Goal: Task Accomplishment & Management: Complete application form

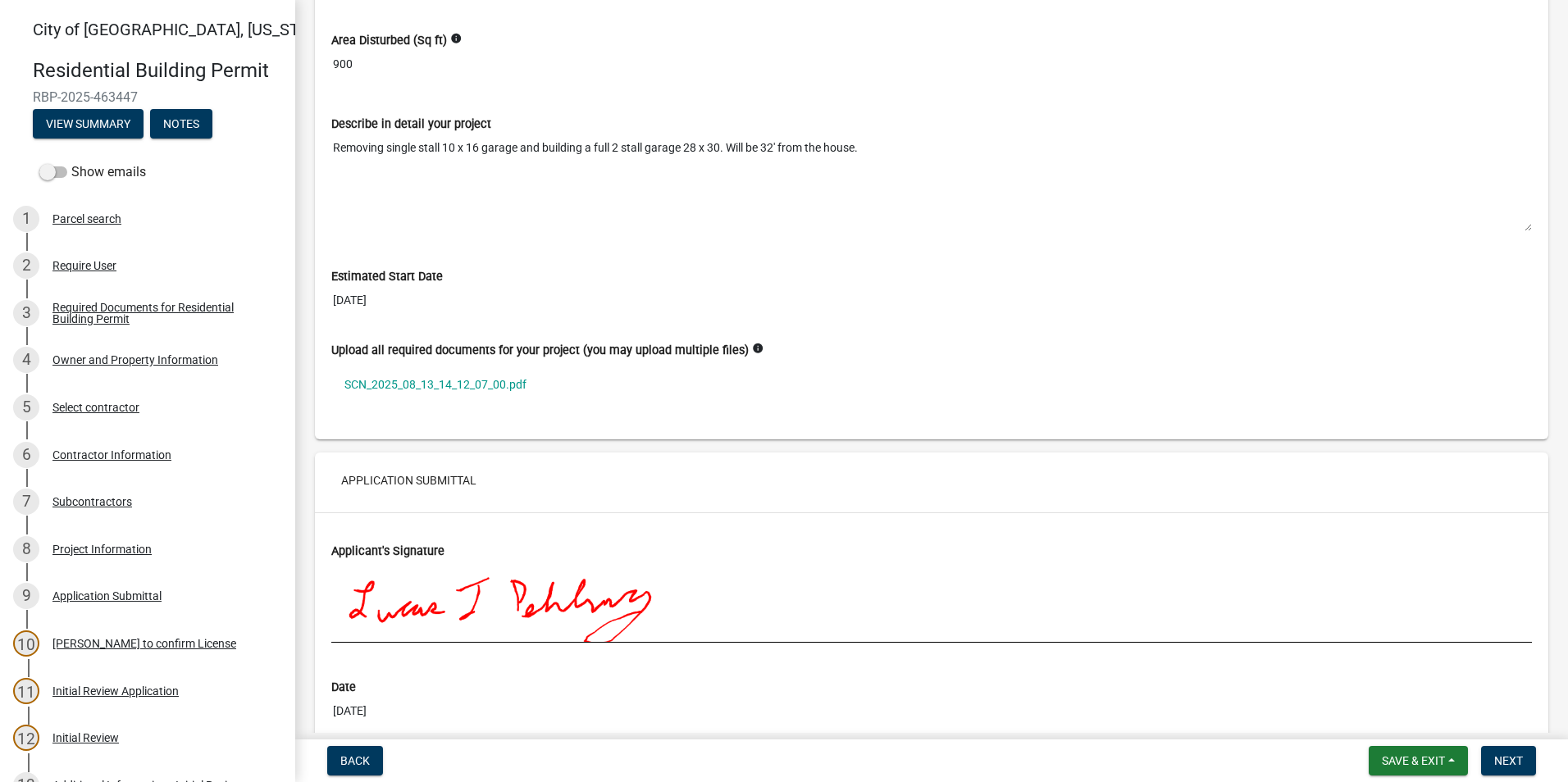
scroll to position [4264, 0]
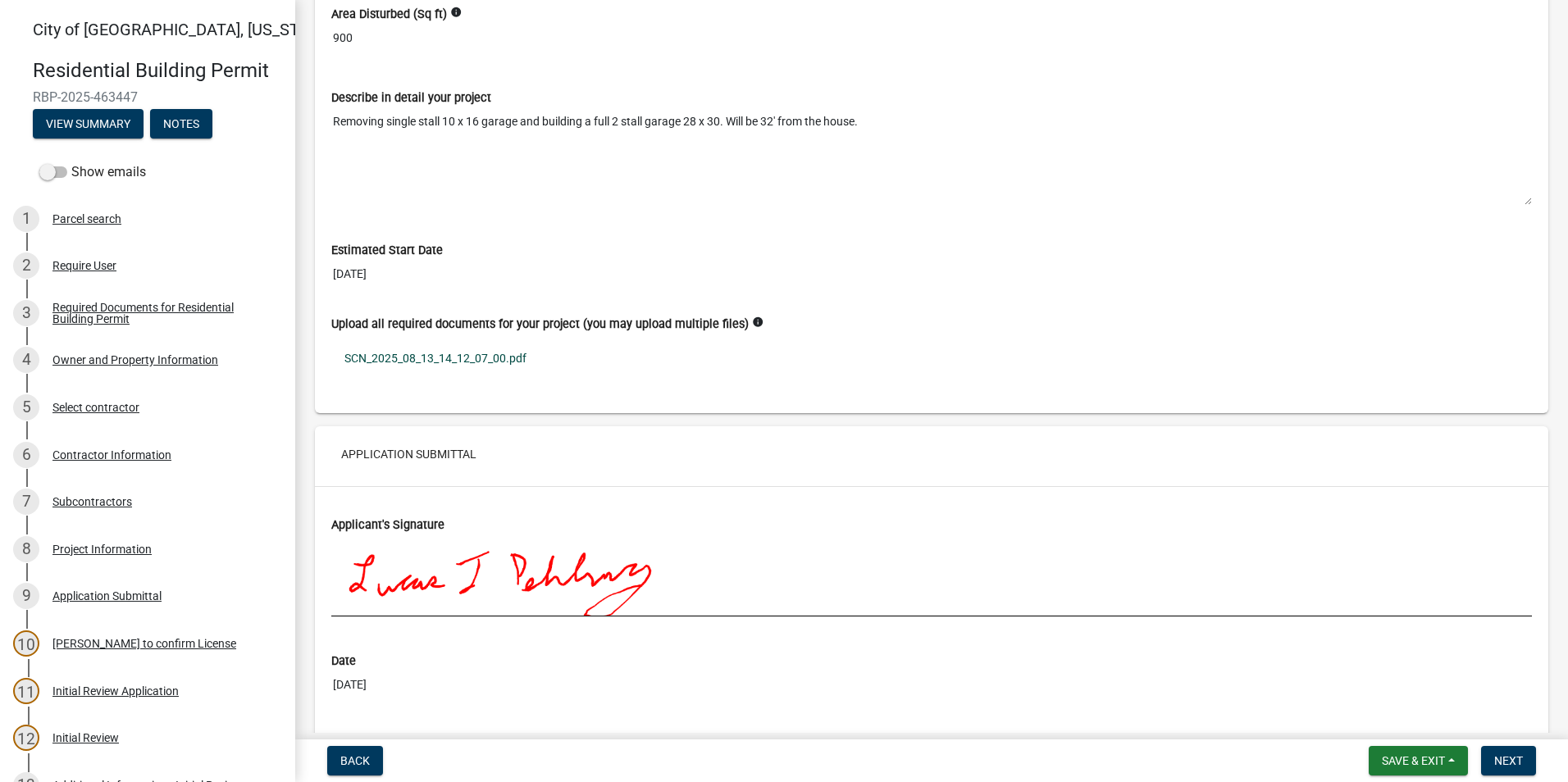
click at [441, 354] on link "SCN_2025_08_13_14_12_07_00.pdf" at bounding box center [932, 358] width 1201 height 38
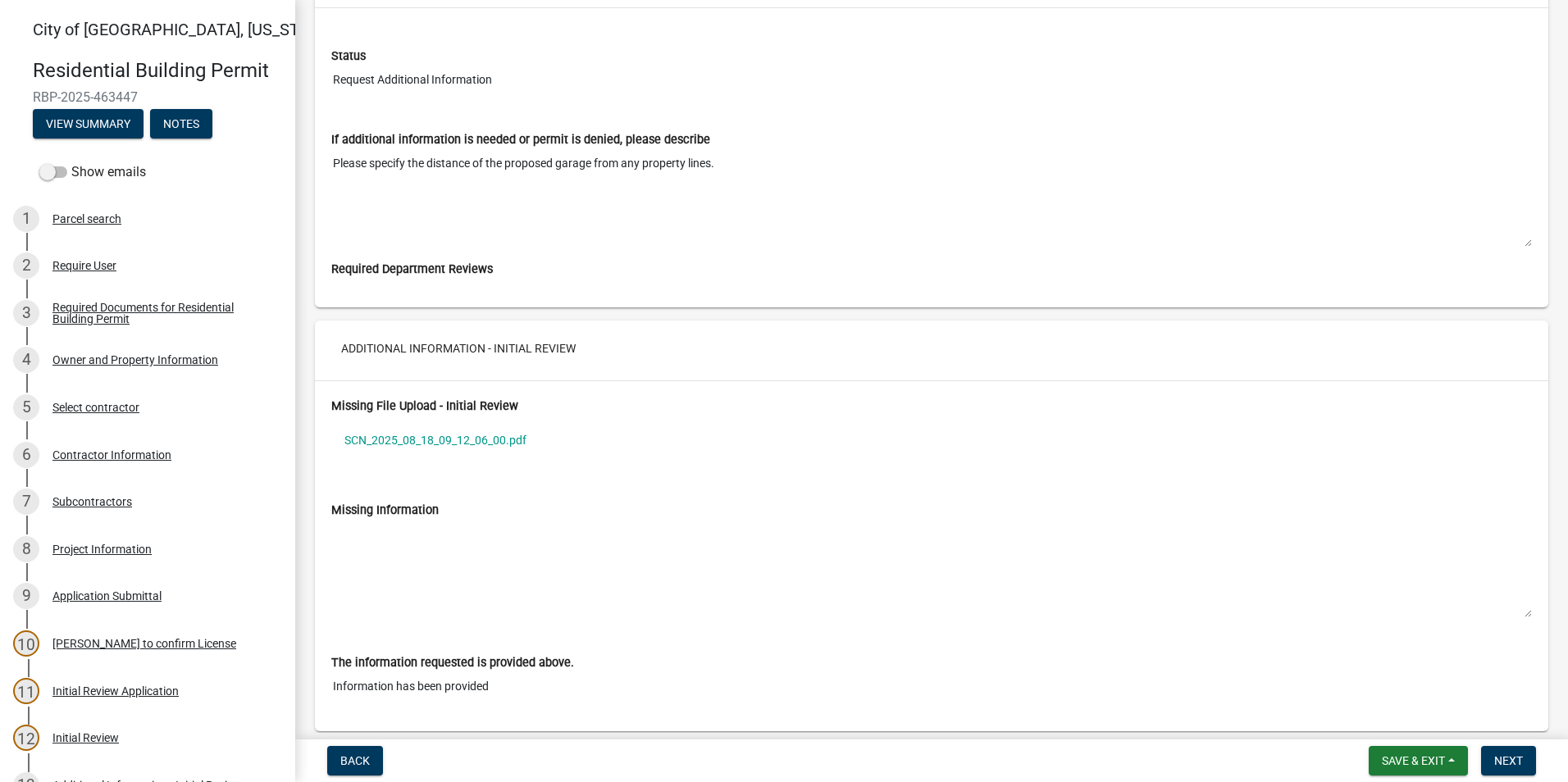
scroll to position [5329, 0]
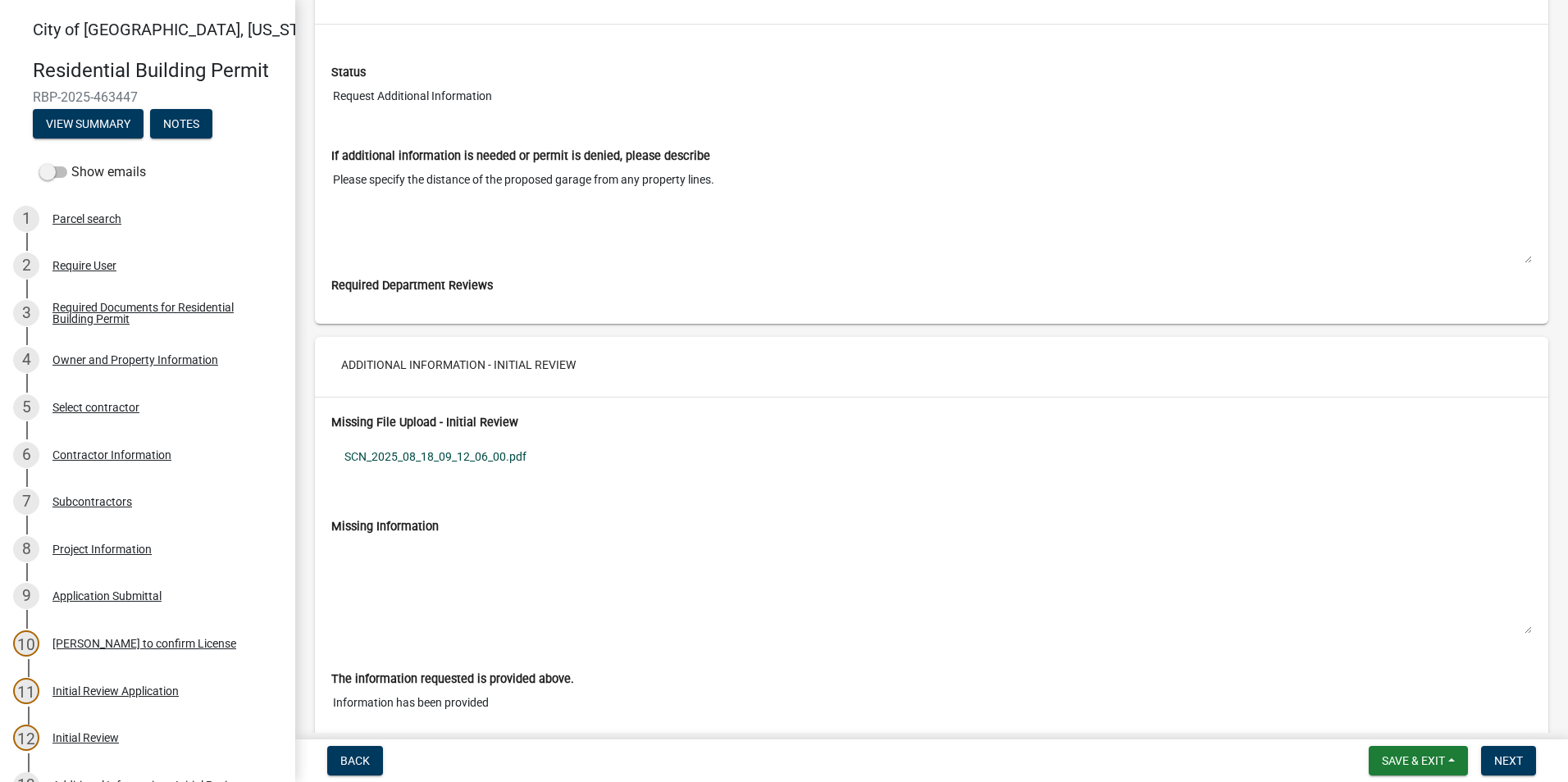
click at [432, 458] on link "SCN_2025_08_18_09_12_06_00.pdf" at bounding box center [932, 456] width 1201 height 38
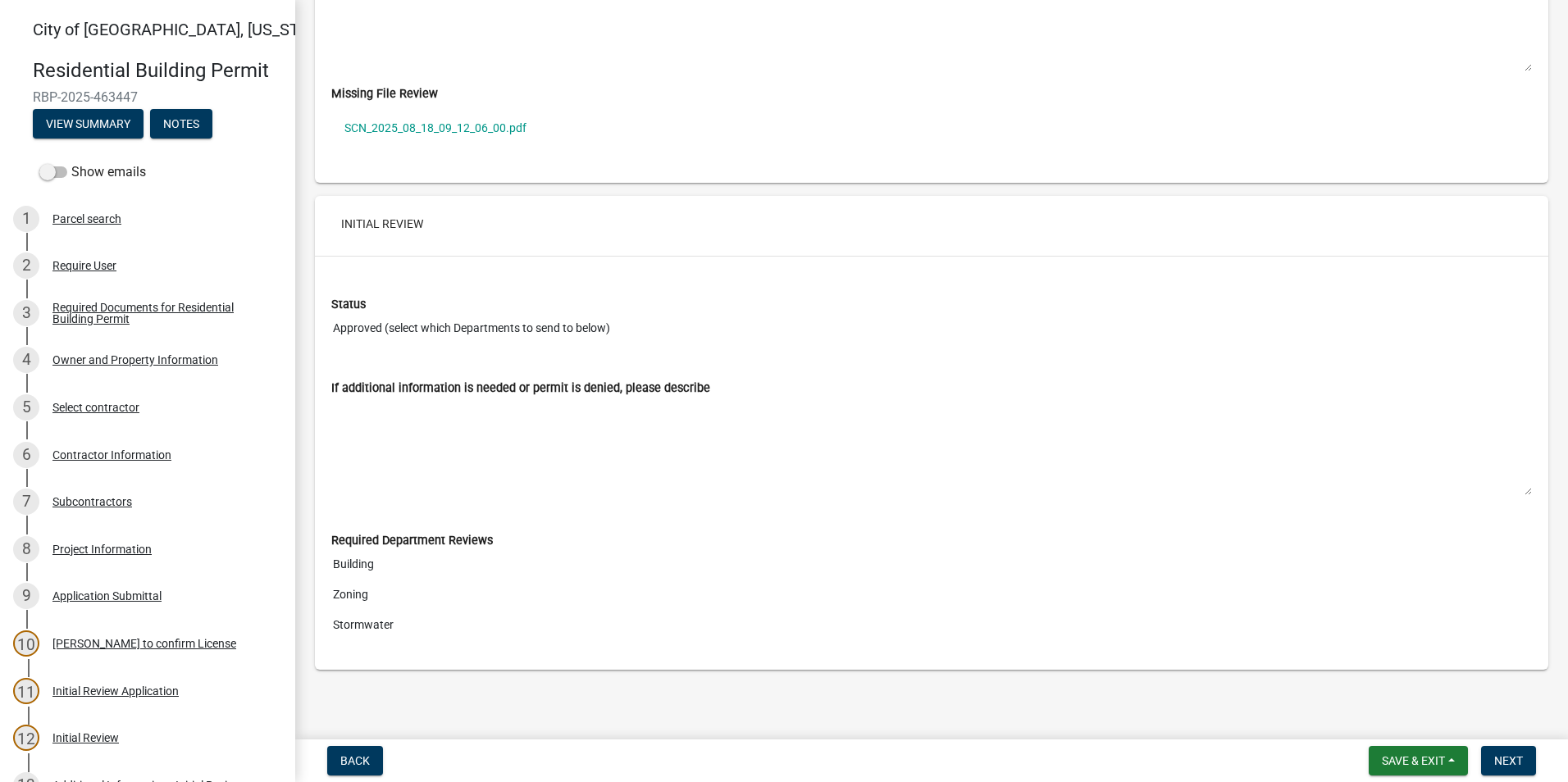
scroll to position [6389, 0]
click at [437, 125] on link "SCN_2025_08_18_09_12_06_00.pdf" at bounding box center [932, 127] width 1201 height 38
click at [1521, 754] on span "Next" at bounding box center [1509, 760] width 28 height 13
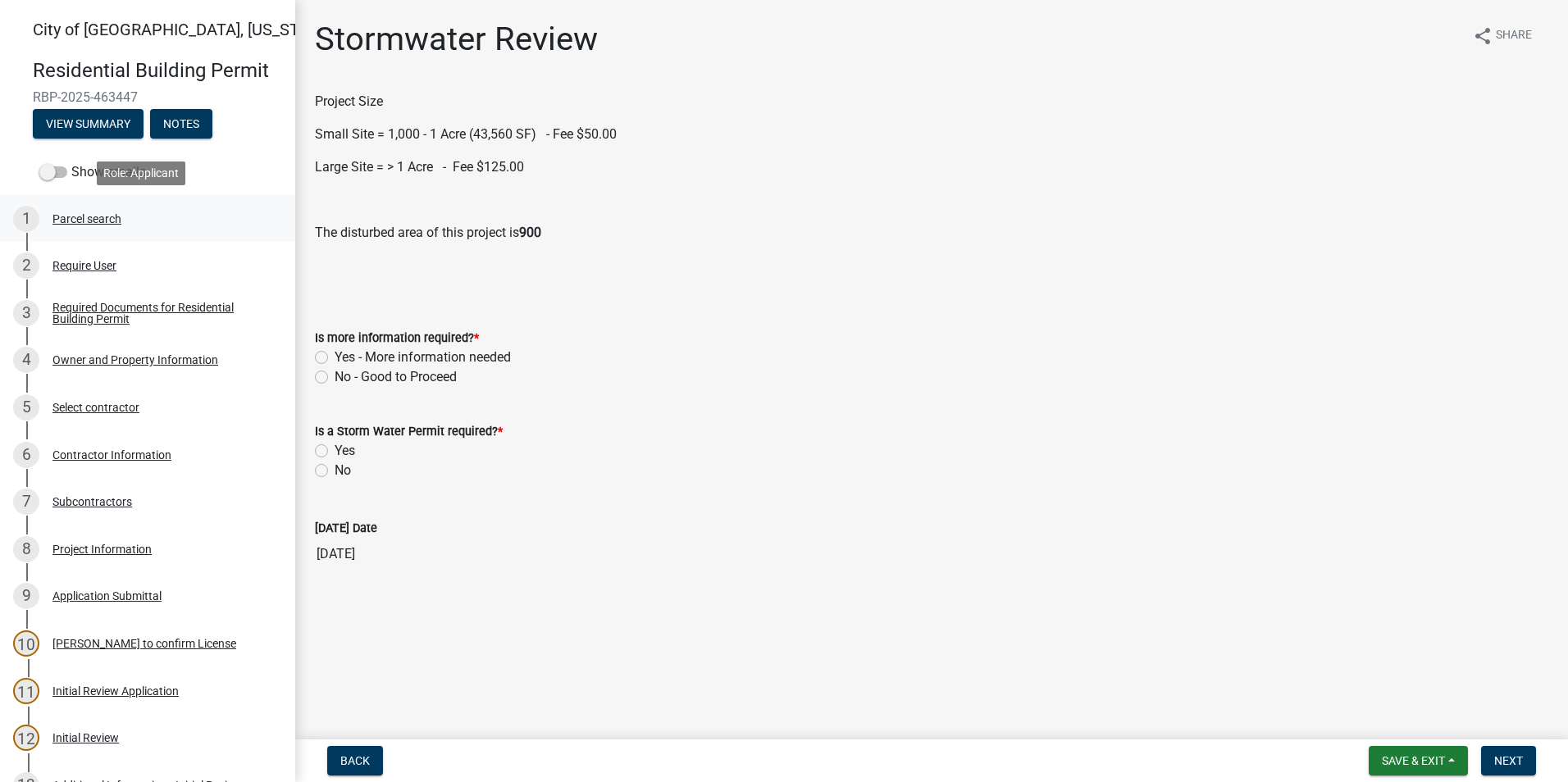
click at [105, 230] on div "1 Parcel search" at bounding box center [140, 219] width 256 height 26
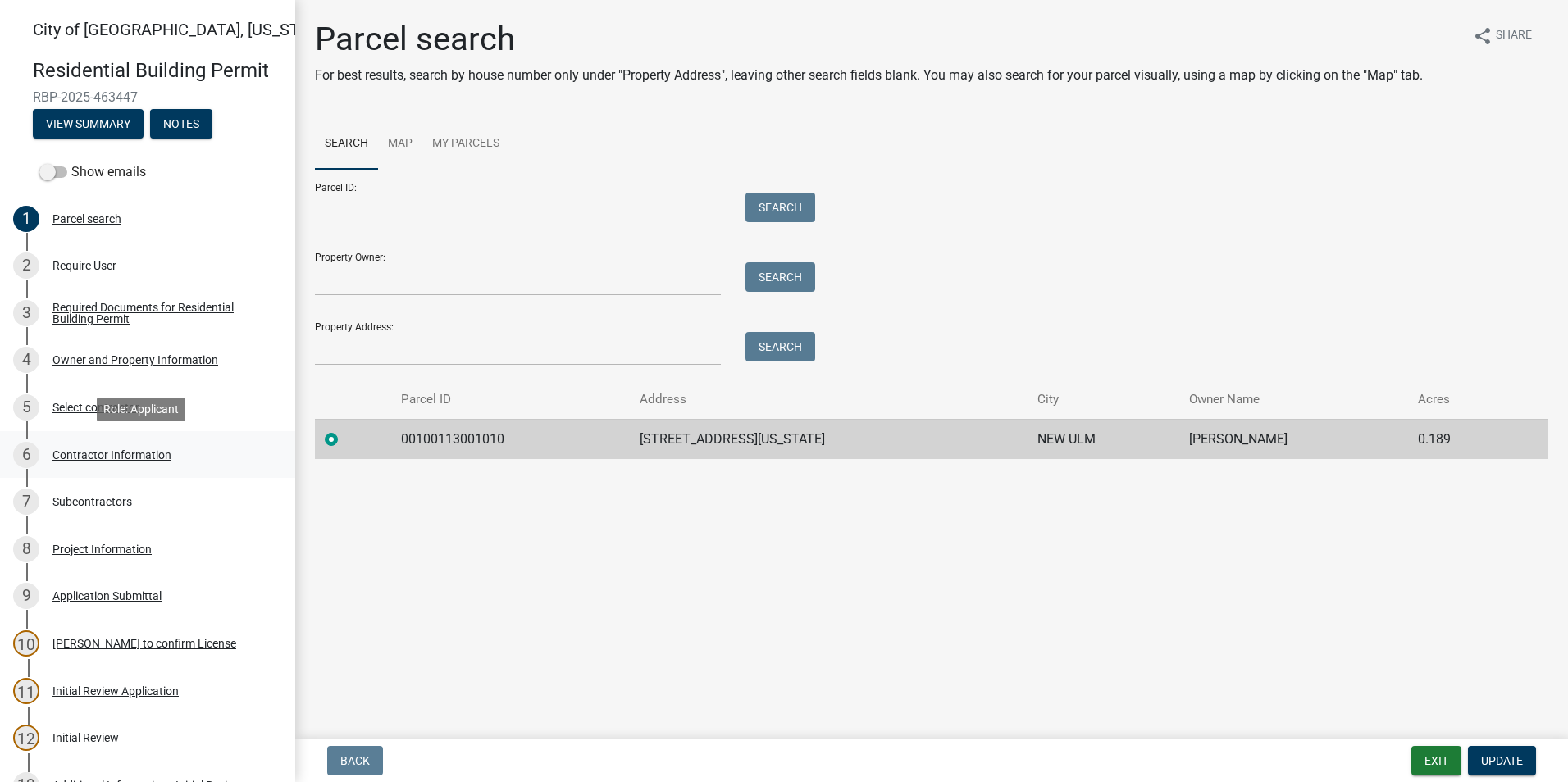
click at [124, 461] on div "Contractor Information" at bounding box center [112, 455] width 119 height 11
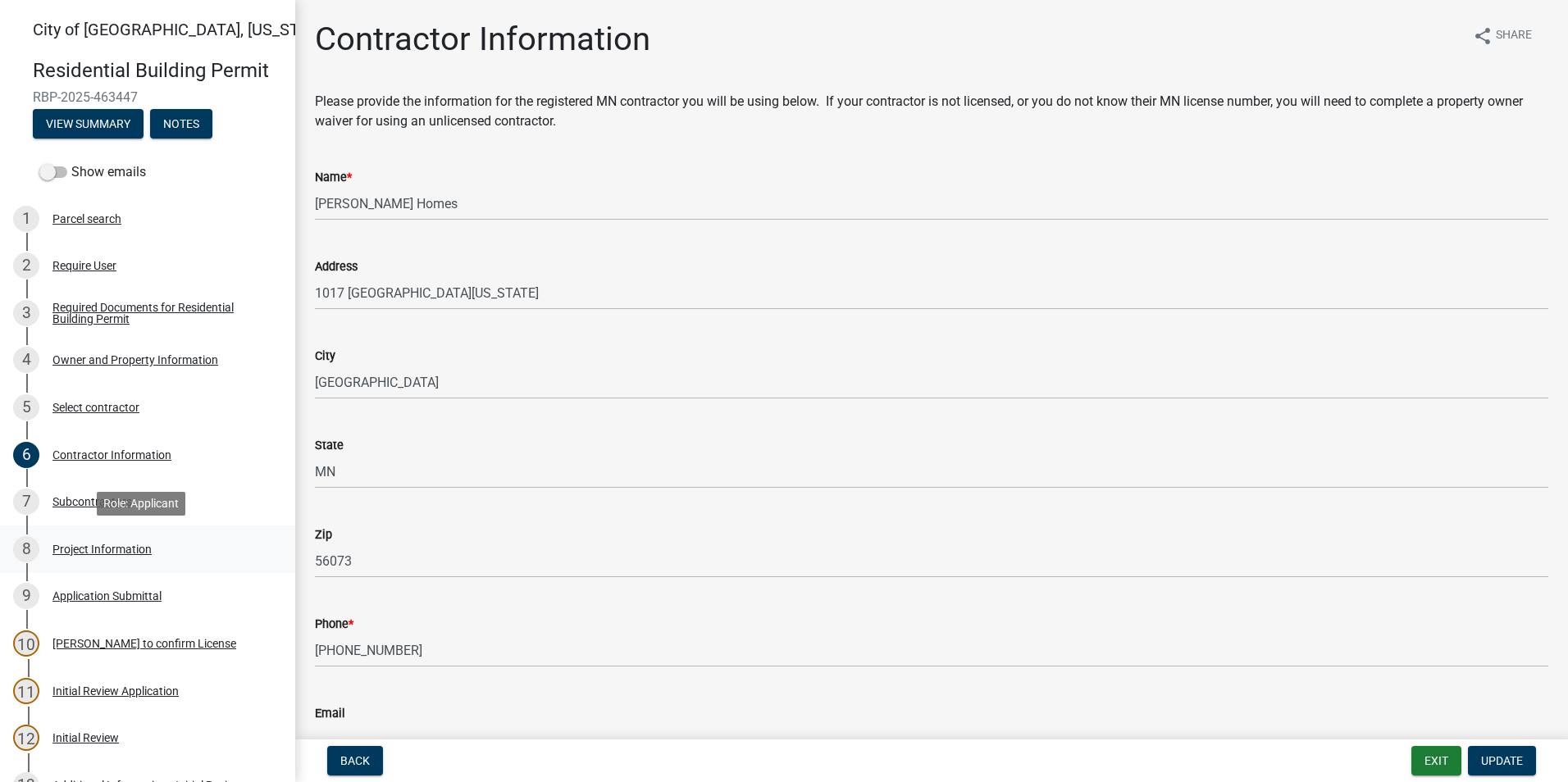
click at [91, 547] on div "Project Information" at bounding box center [102, 549] width 99 height 11
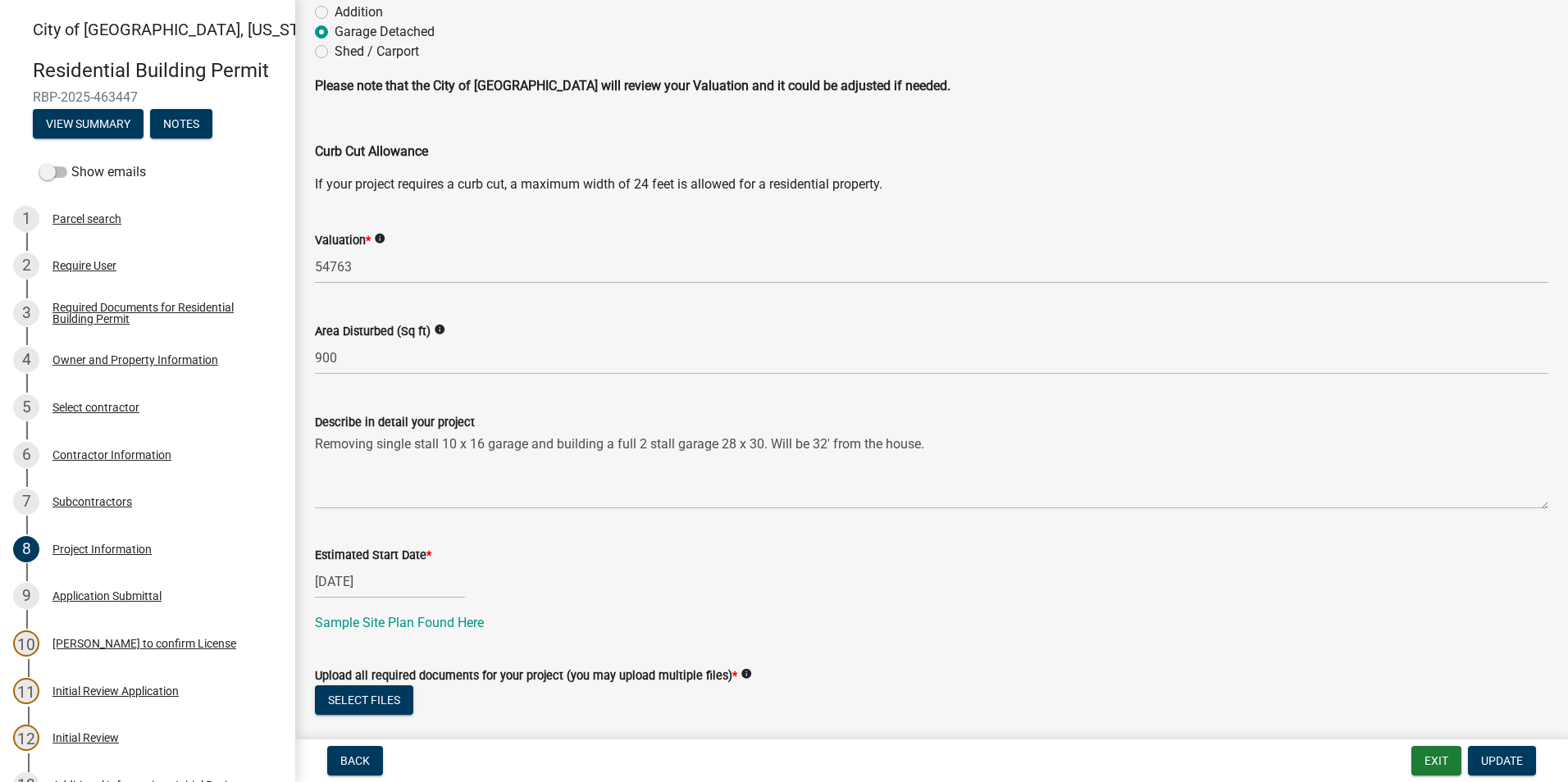
scroll to position [181, 0]
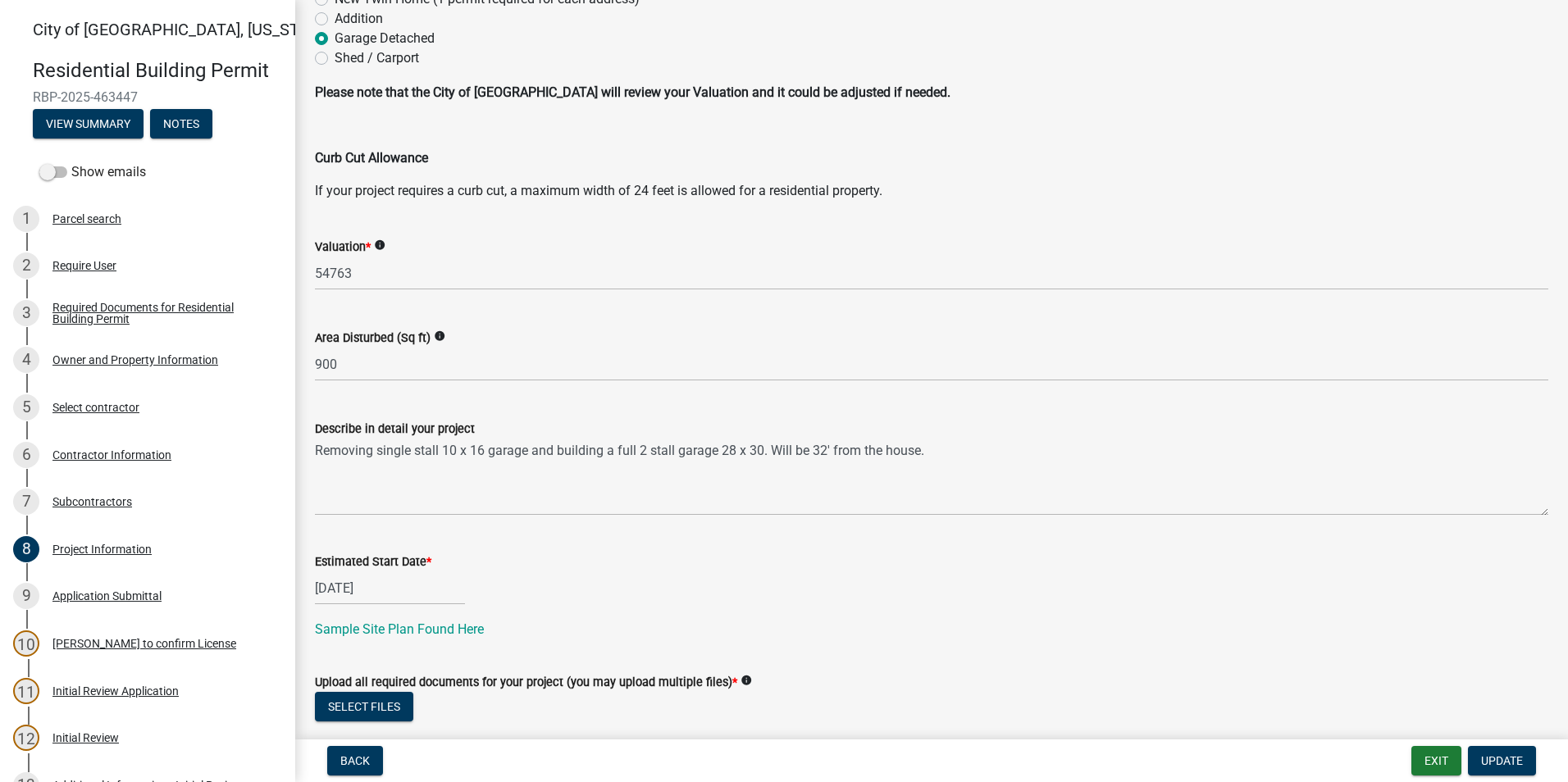
click at [437, 335] on icon "info" at bounding box center [439, 336] width 11 height 11
click at [1005, 167] on p "Curb Cut Allowance" at bounding box center [932, 158] width 1234 height 20
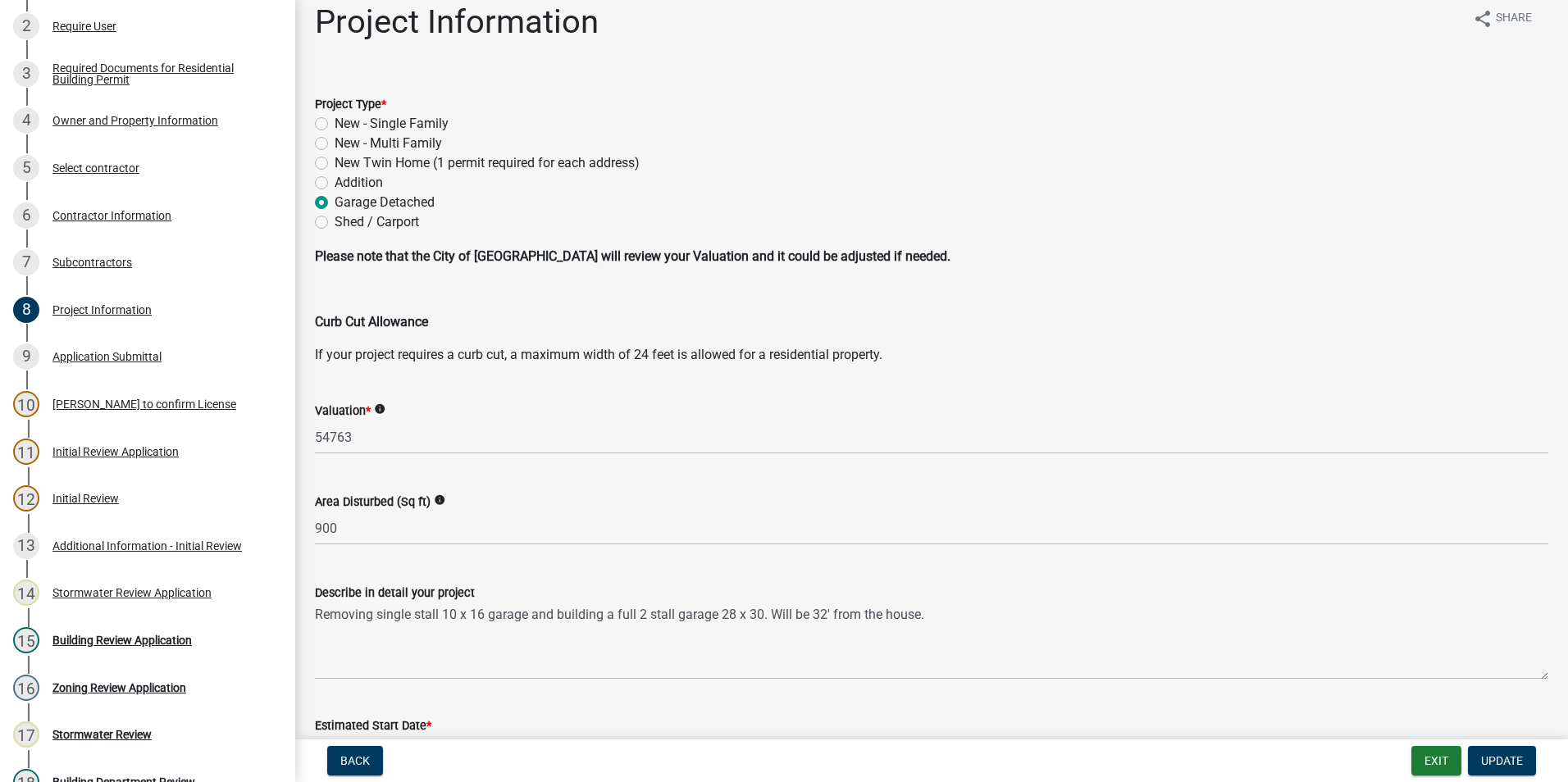
scroll to position [0, 0]
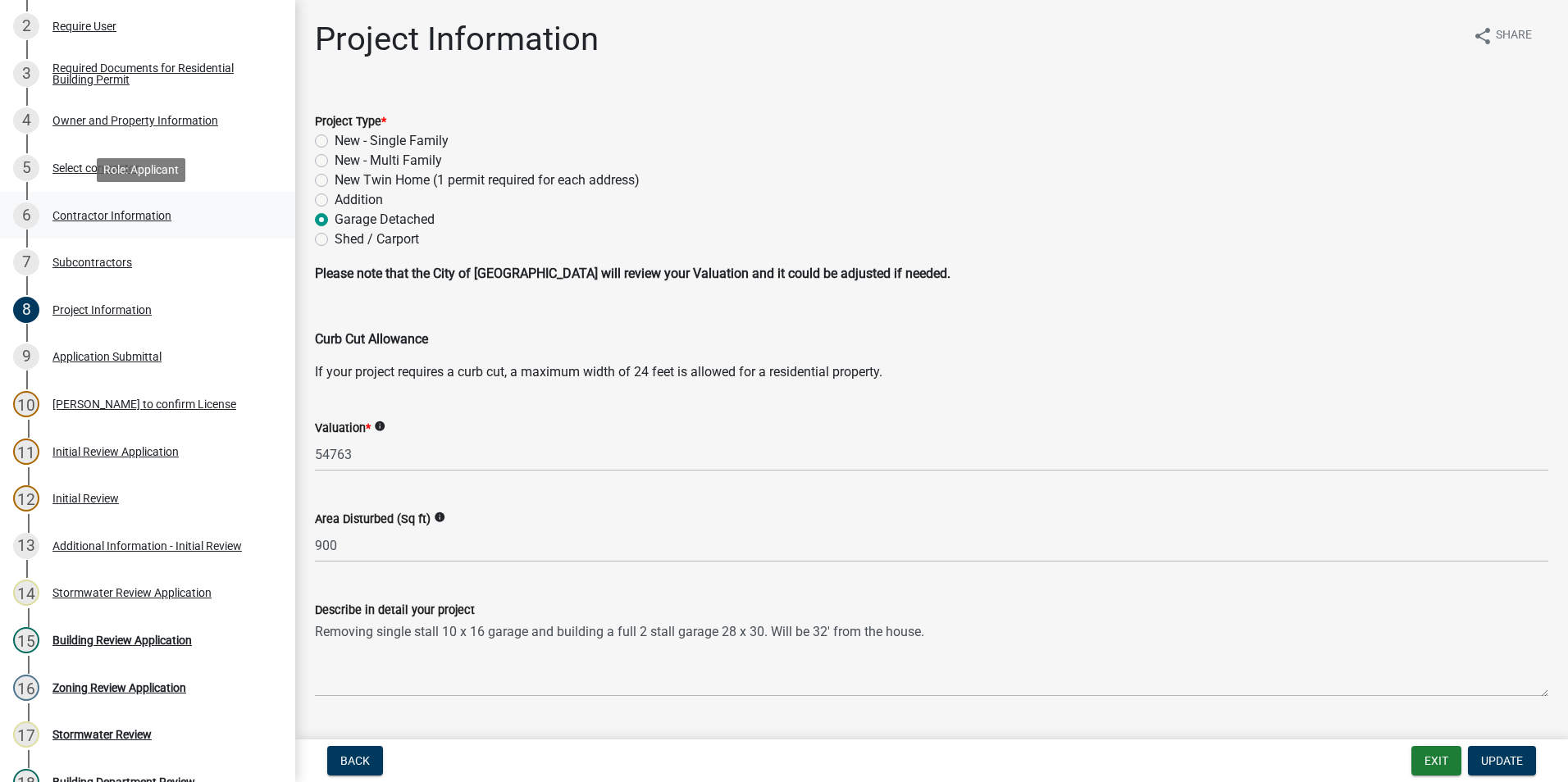
click at [140, 214] on div "Contractor Information" at bounding box center [112, 215] width 119 height 11
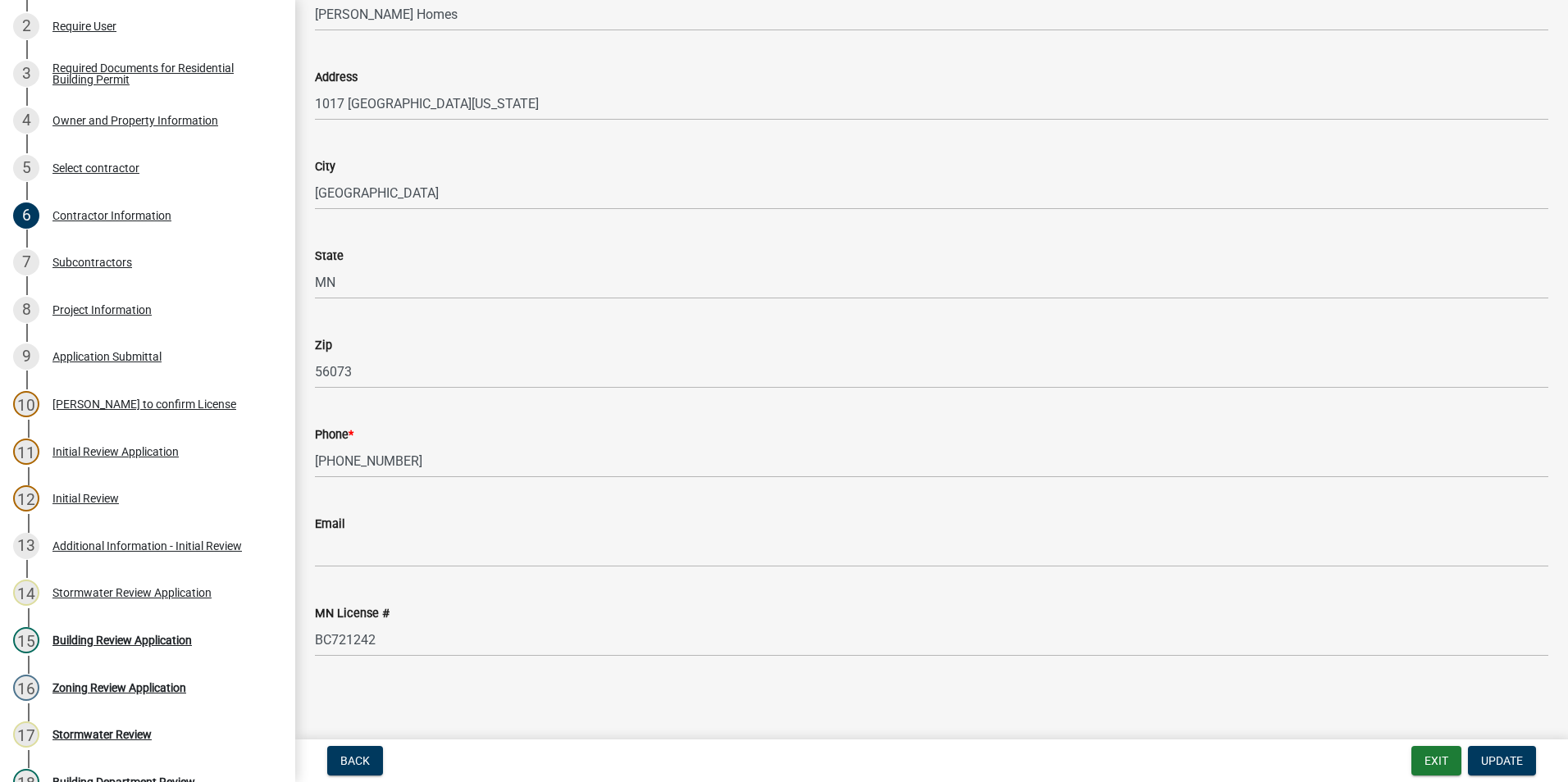
scroll to position [190, 0]
click at [132, 584] on div "14 Stormwater Review Application" at bounding box center [140, 593] width 256 height 26
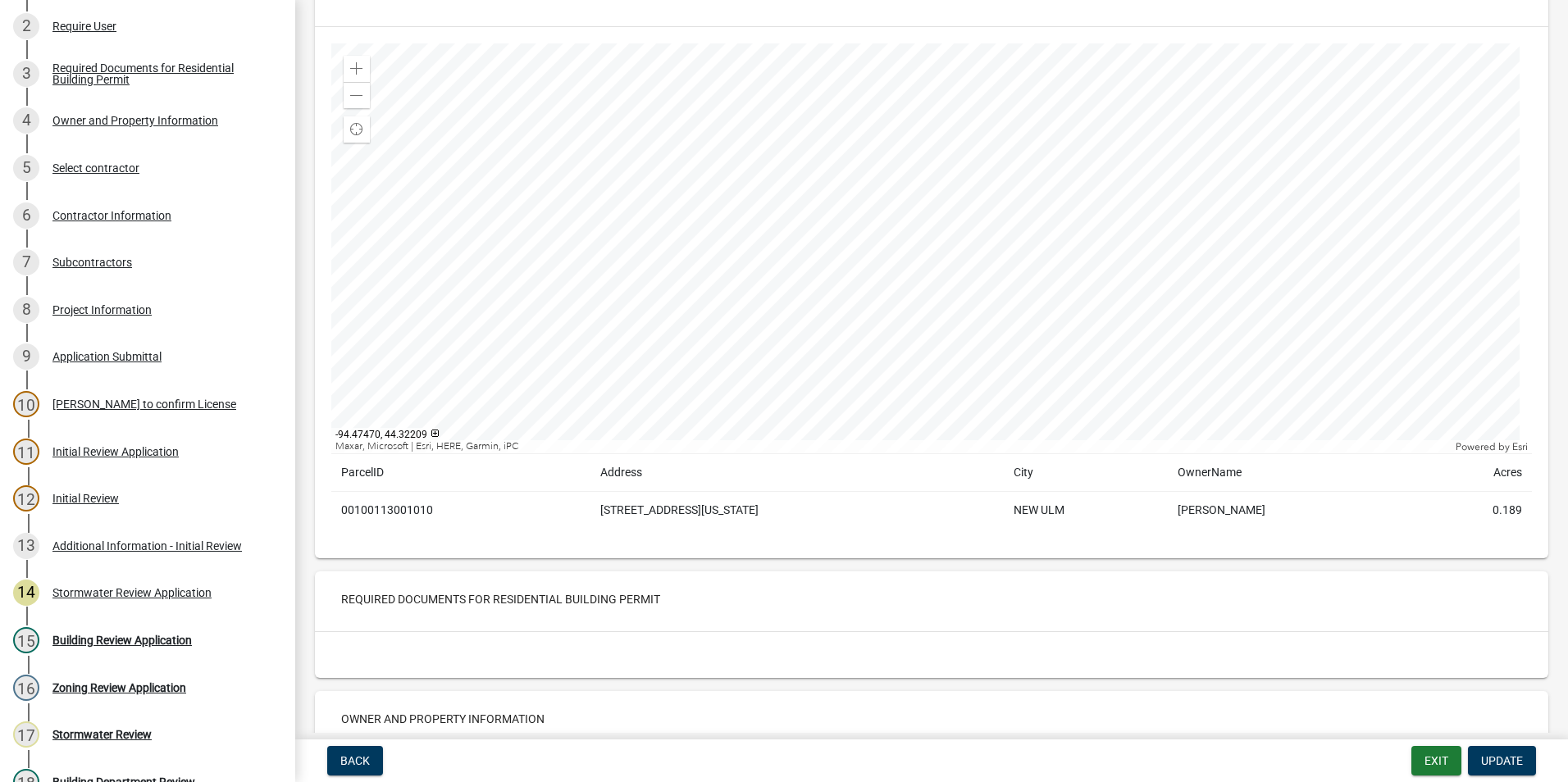
scroll to position [164, 0]
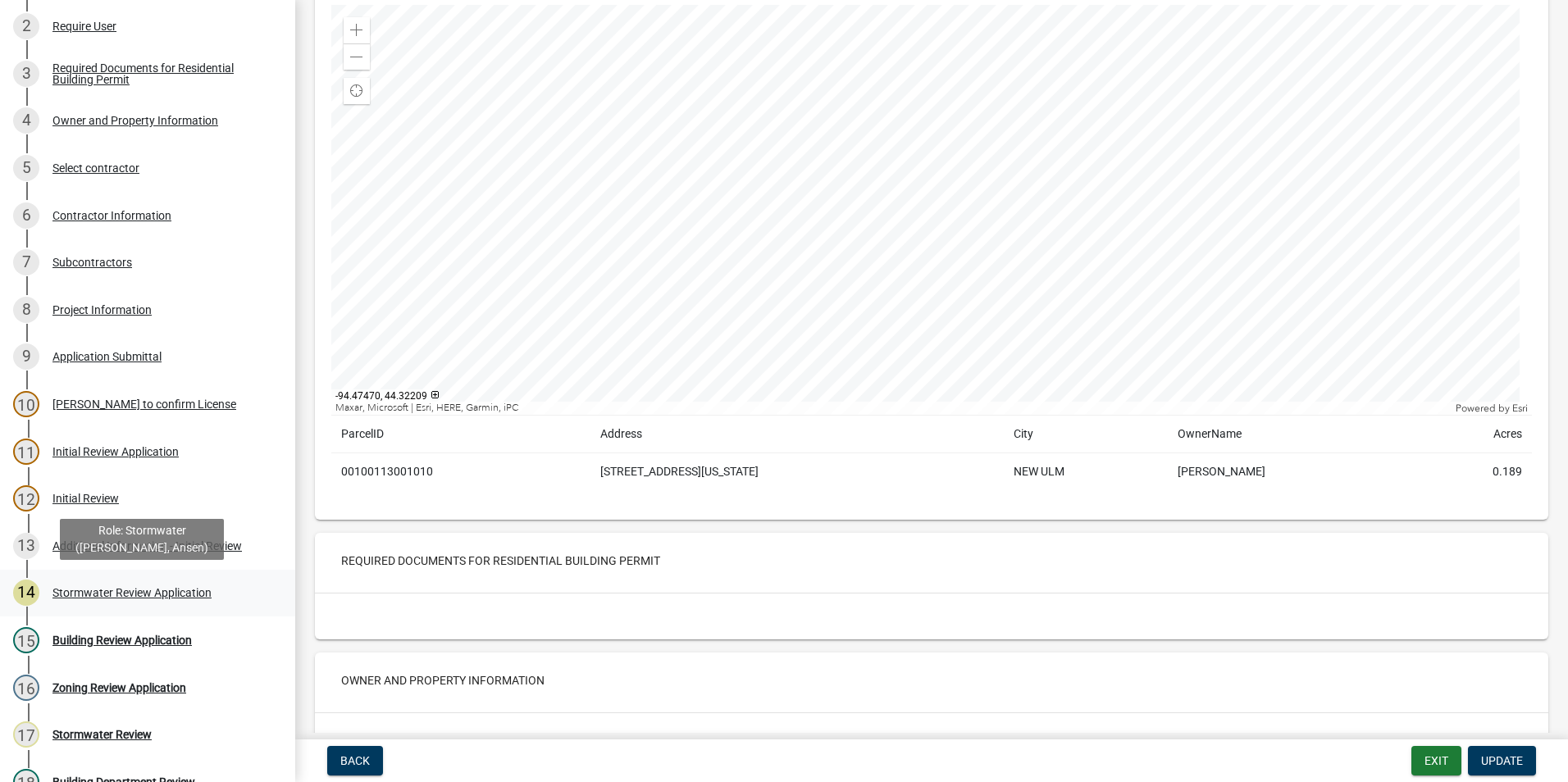
click at [182, 587] on div "Stormwater Review Application" at bounding box center [132, 593] width 159 height 11
click at [127, 550] on div "Additional Information - Initial Review" at bounding box center [147, 545] width 190 height 11
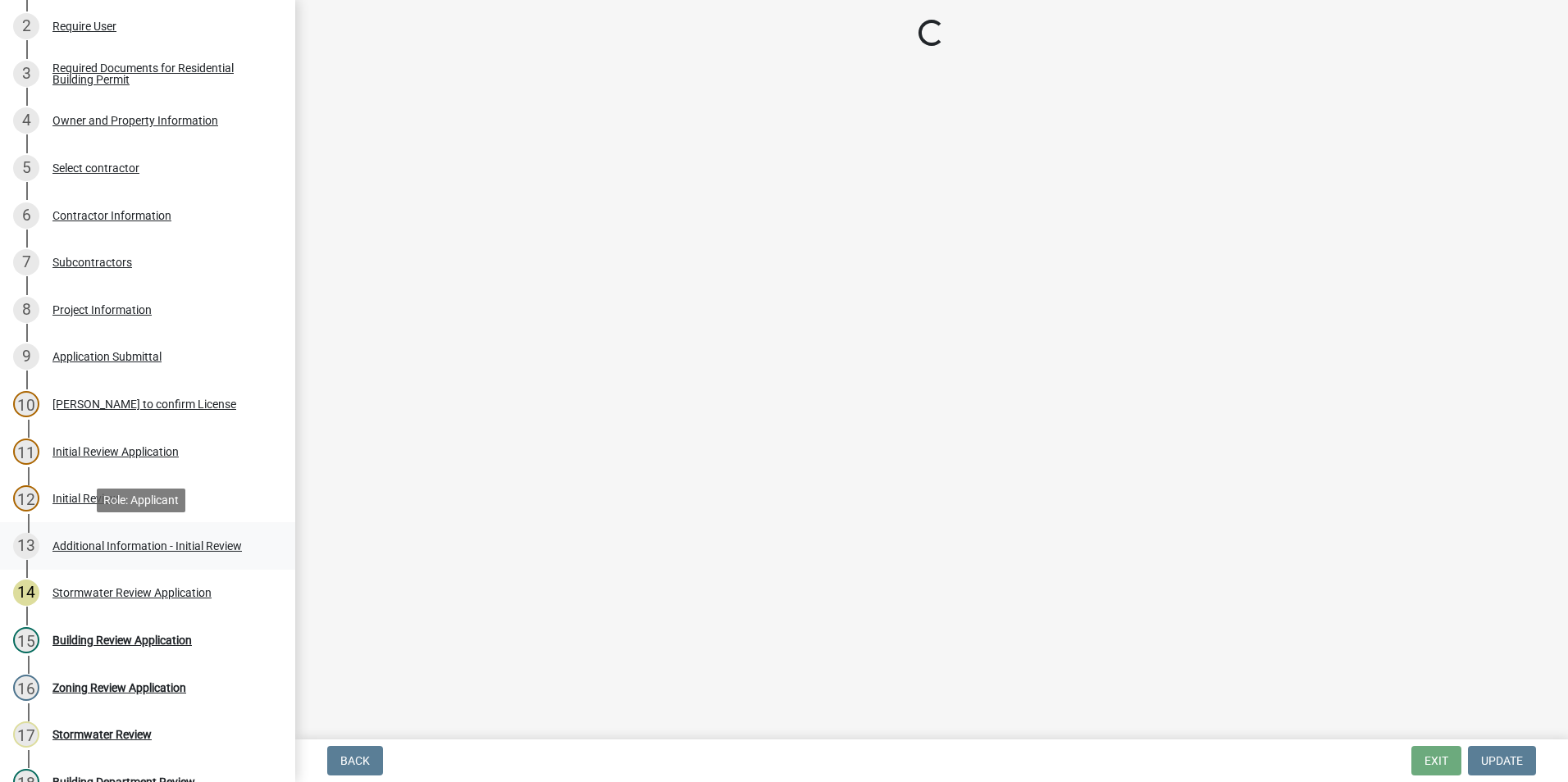
scroll to position [0, 0]
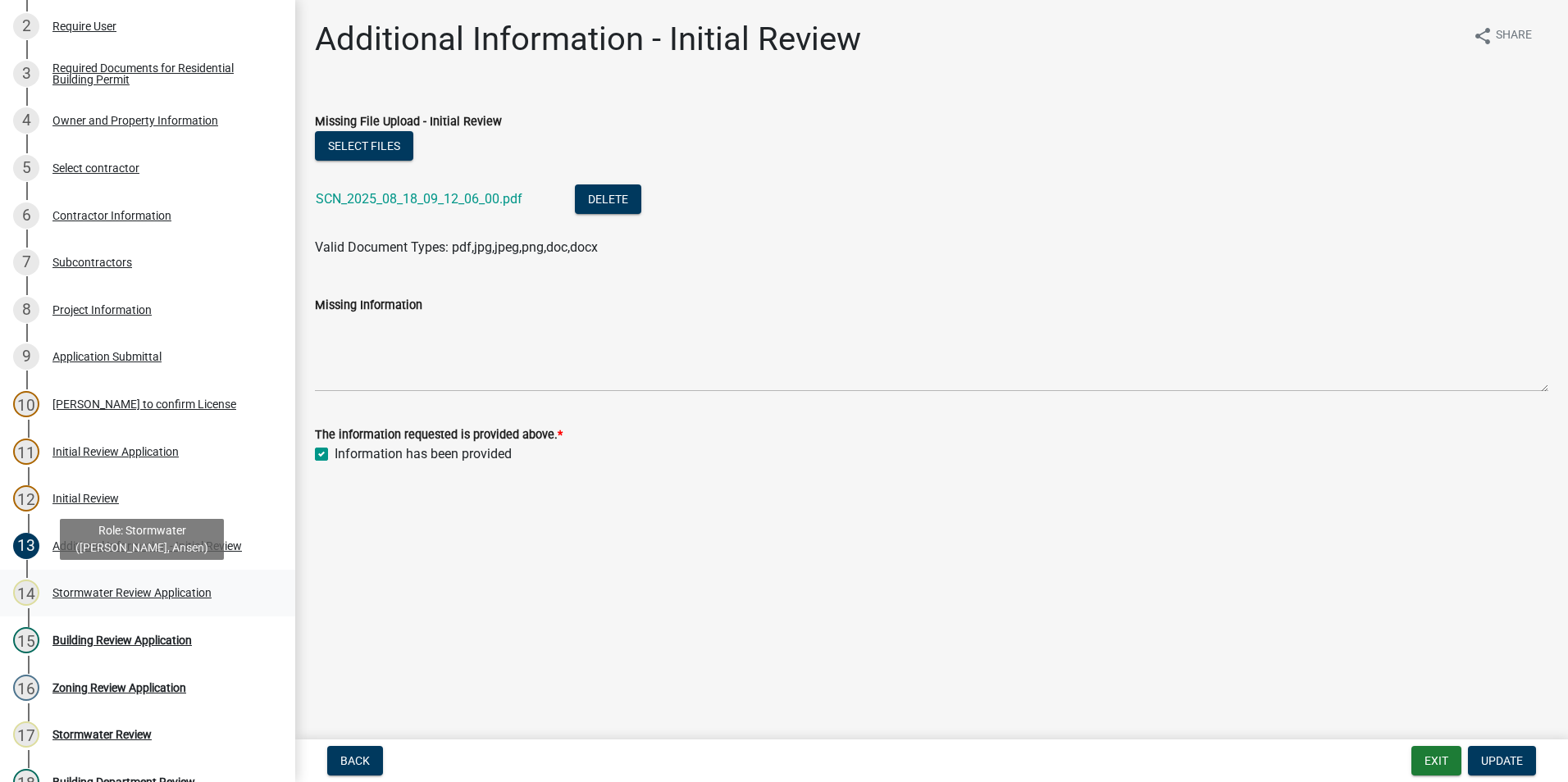
click at [121, 597] on div "Stormwater Review Application" at bounding box center [132, 593] width 159 height 11
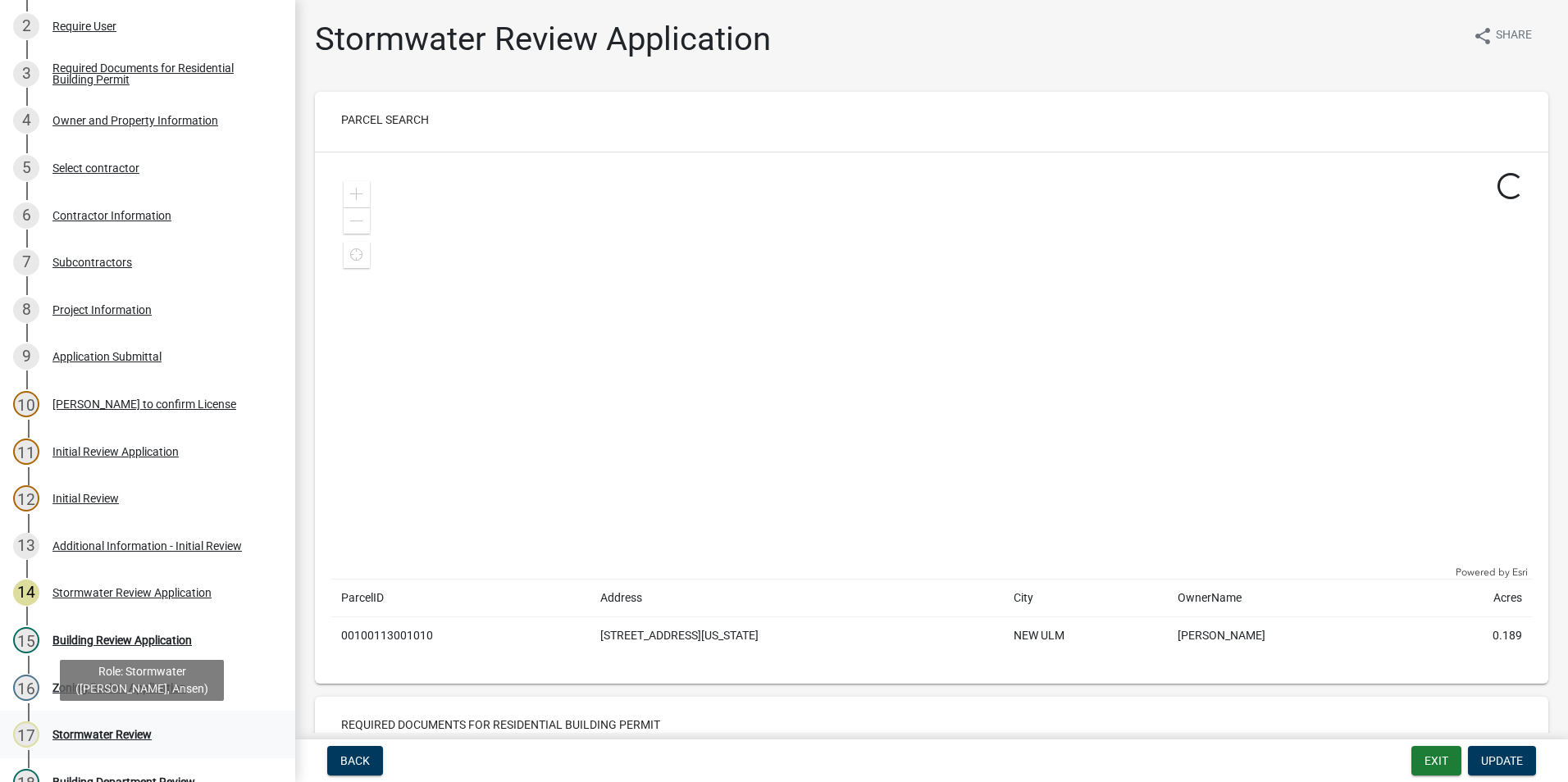
click at [112, 734] on div "Stormwater Review" at bounding box center [102, 734] width 99 height 11
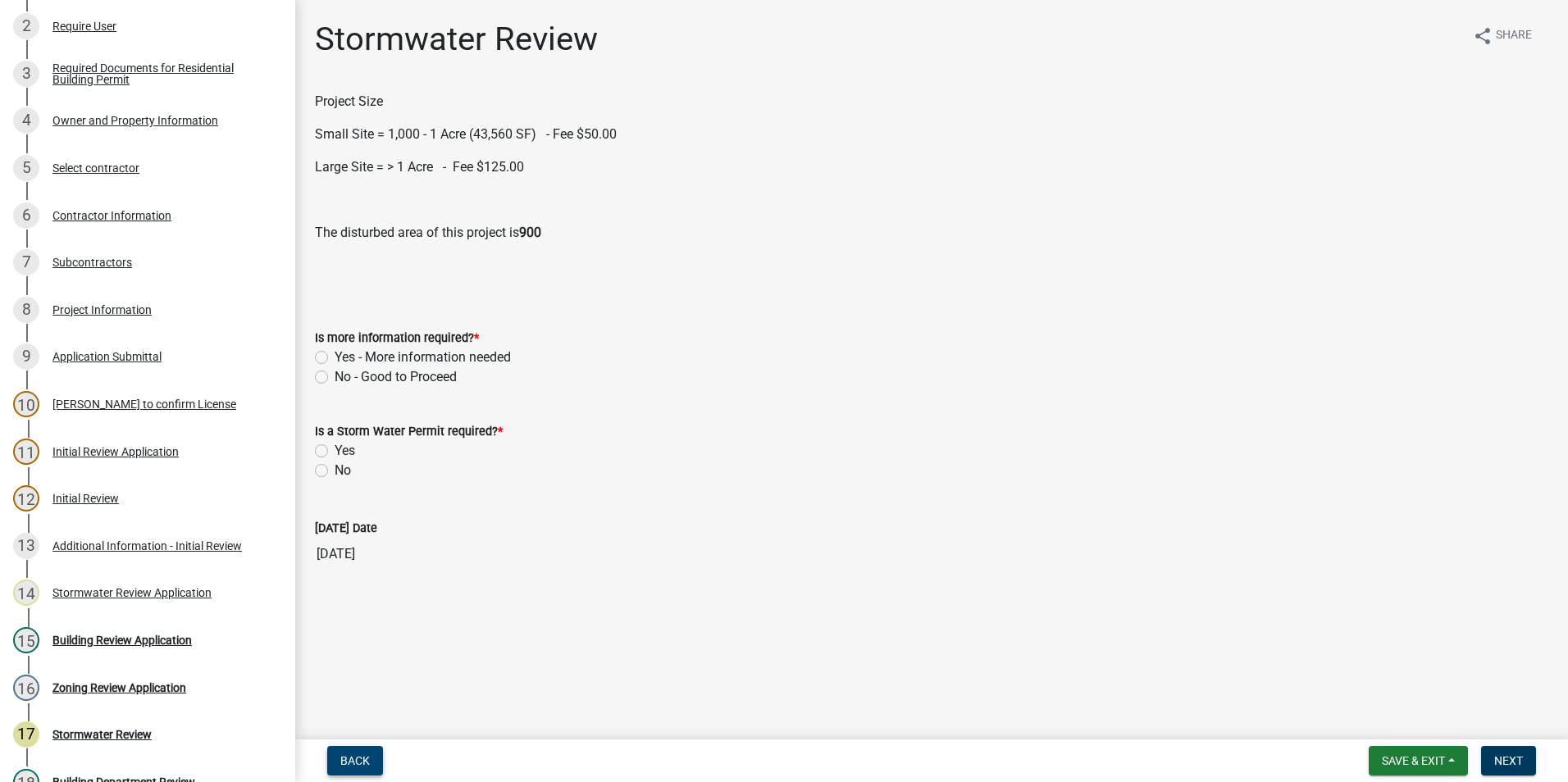
click at [343, 756] on span "Back" at bounding box center [355, 760] width 29 height 13
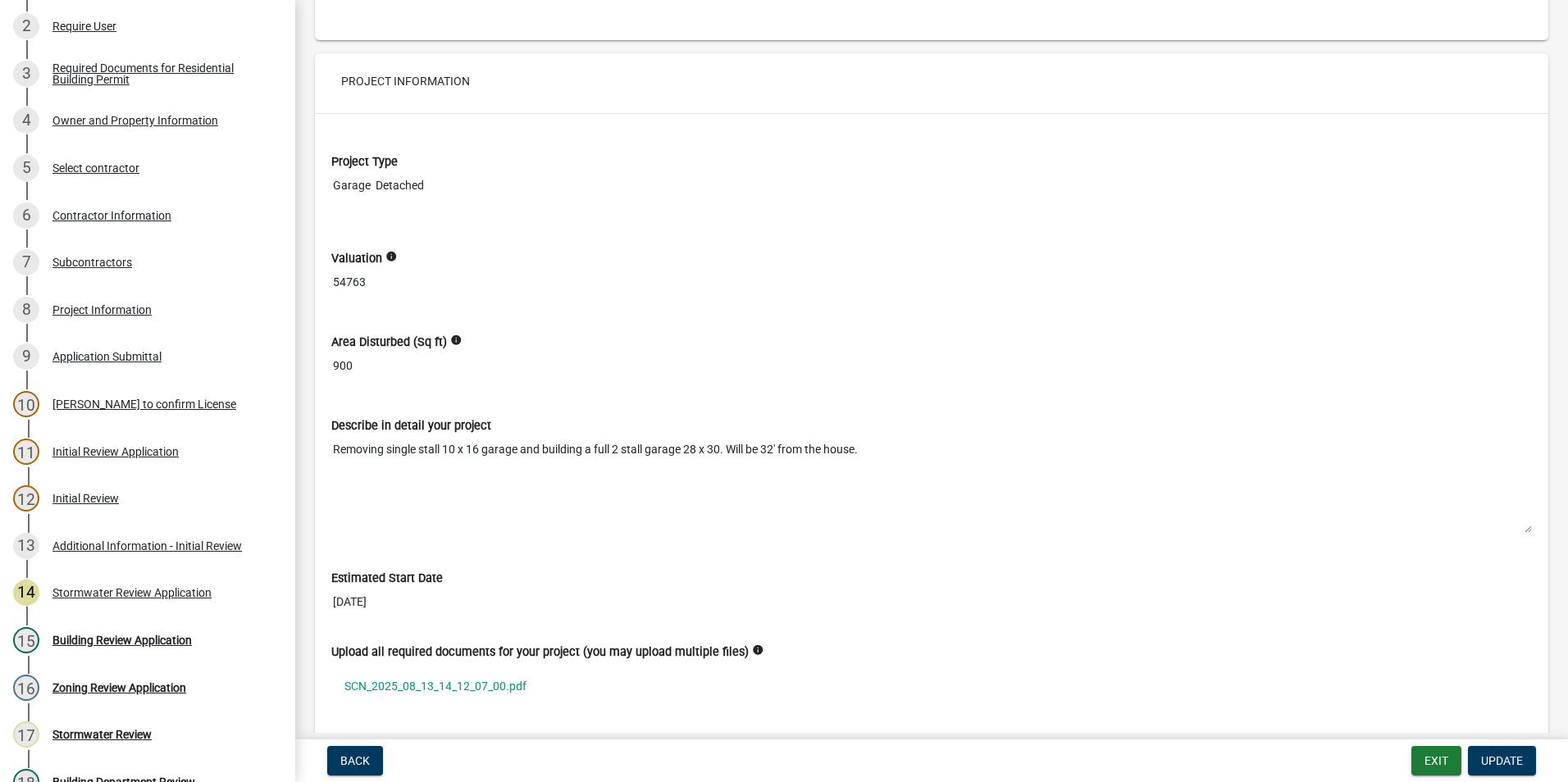
scroll to position [4018, 0]
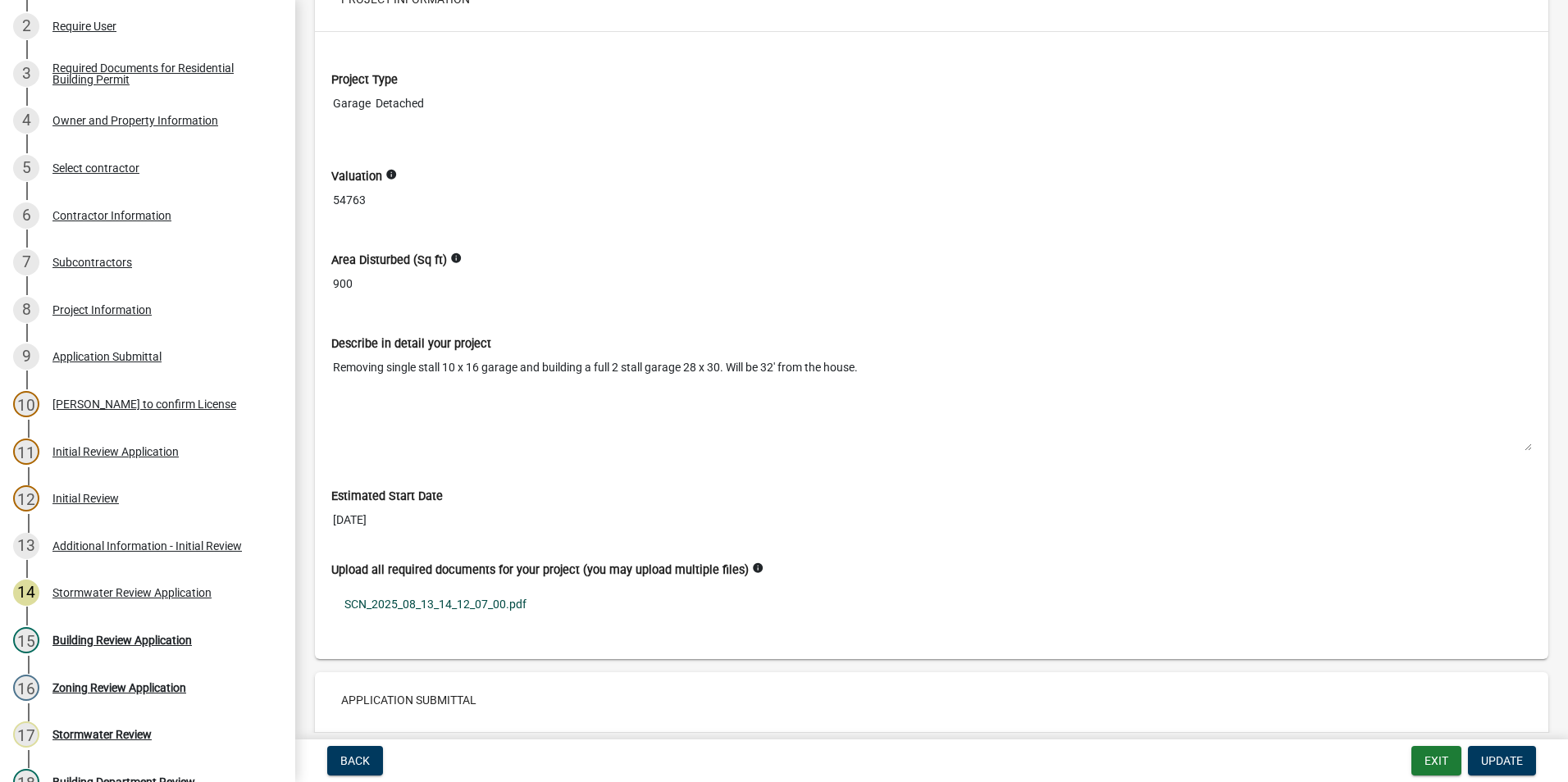
click at [485, 598] on link "SCN_2025_08_13_14_12_07_00.pdf" at bounding box center [932, 605] width 1201 height 38
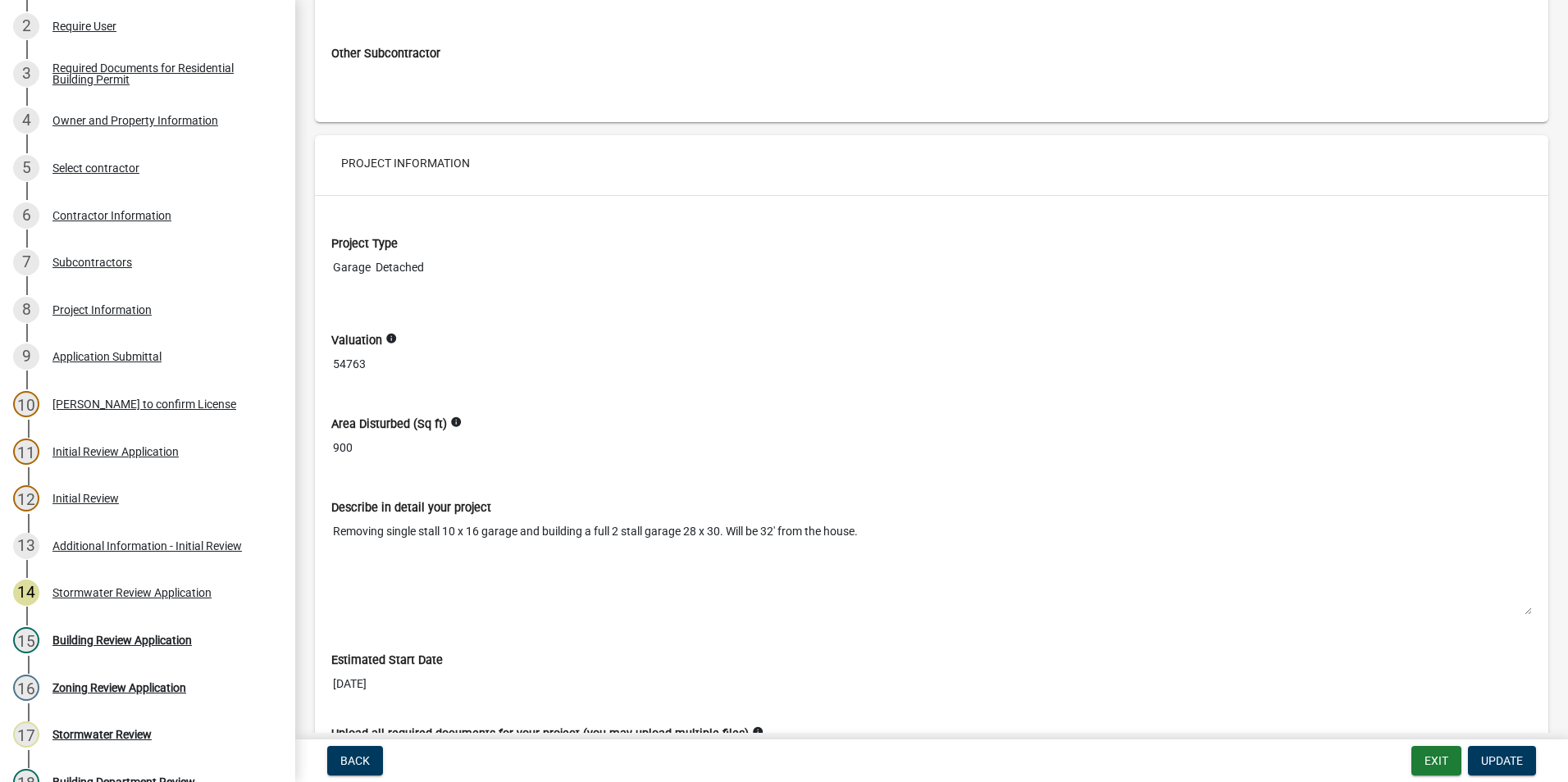
scroll to position [3936, 0]
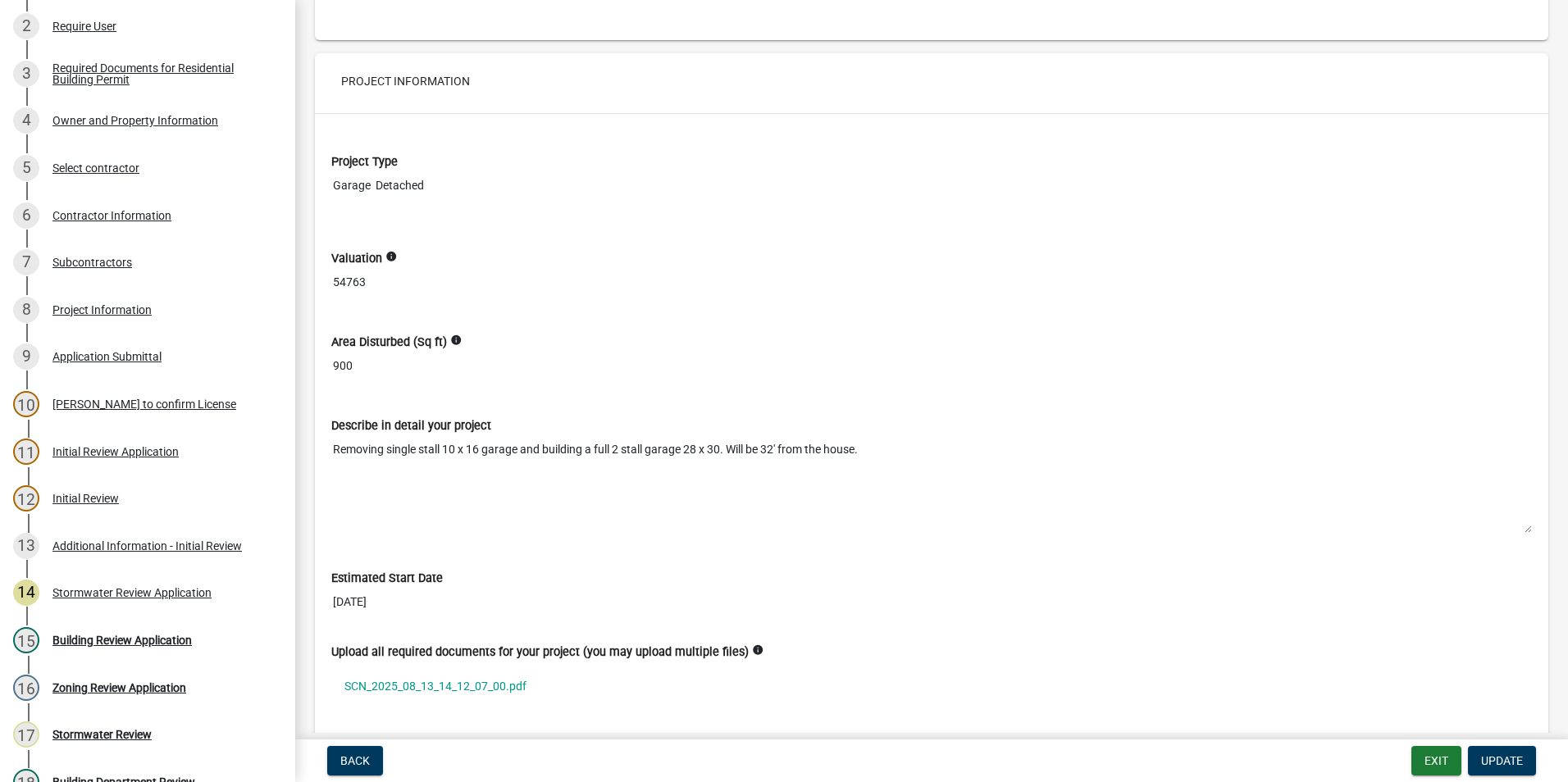
click at [453, 341] on icon "info" at bounding box center [456, 339] width 11 height 11
click at [499, 379] on input "900" at bounding box center [932, 365] width 1201 height 30
click at [497, 394] on div "Describe in detail your project Removing single stall 10 x 16 garage and buildi…" at bounding box center [932, 464] width 1201 height 140
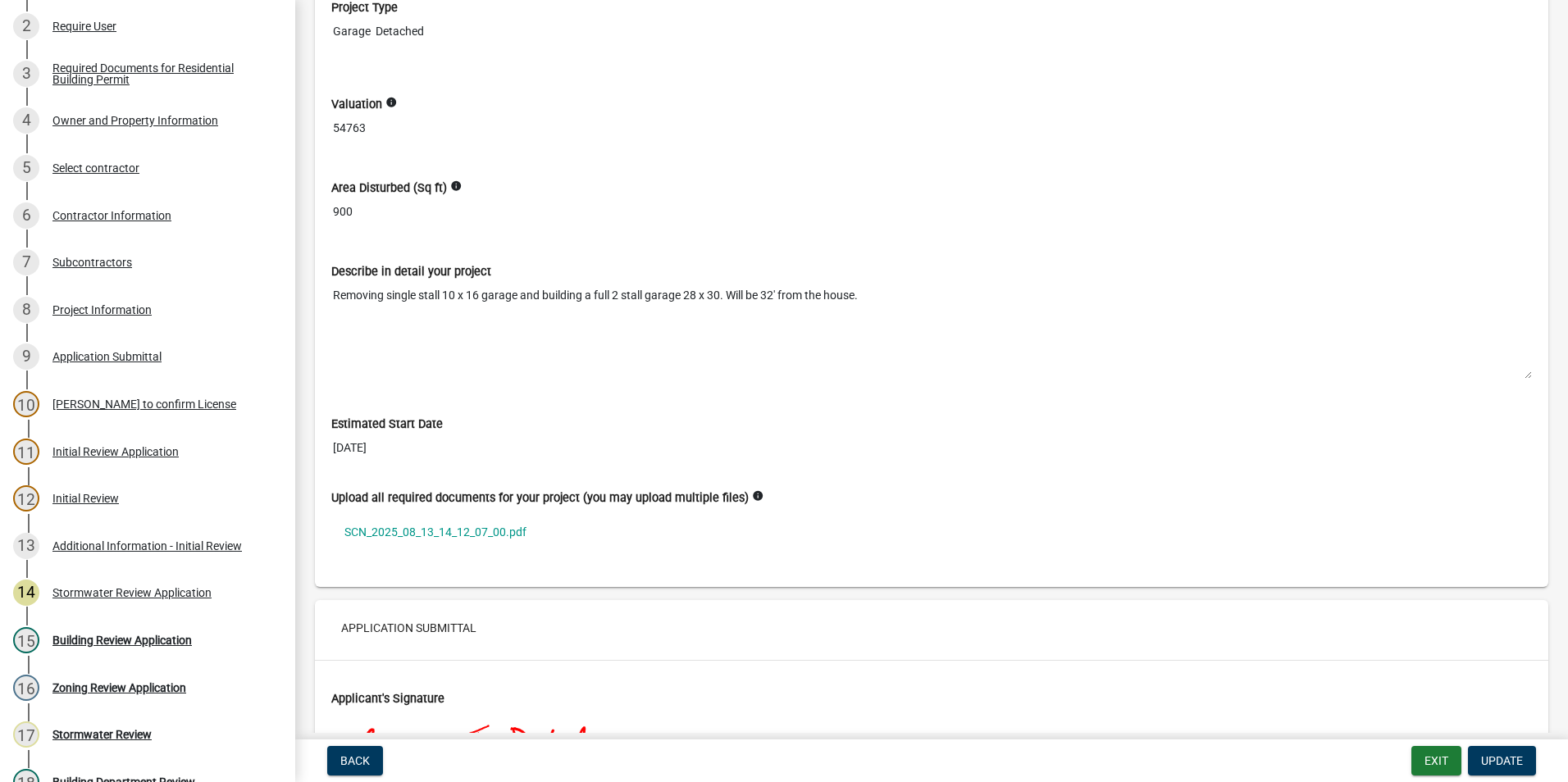
scroll to position [4099, 0]
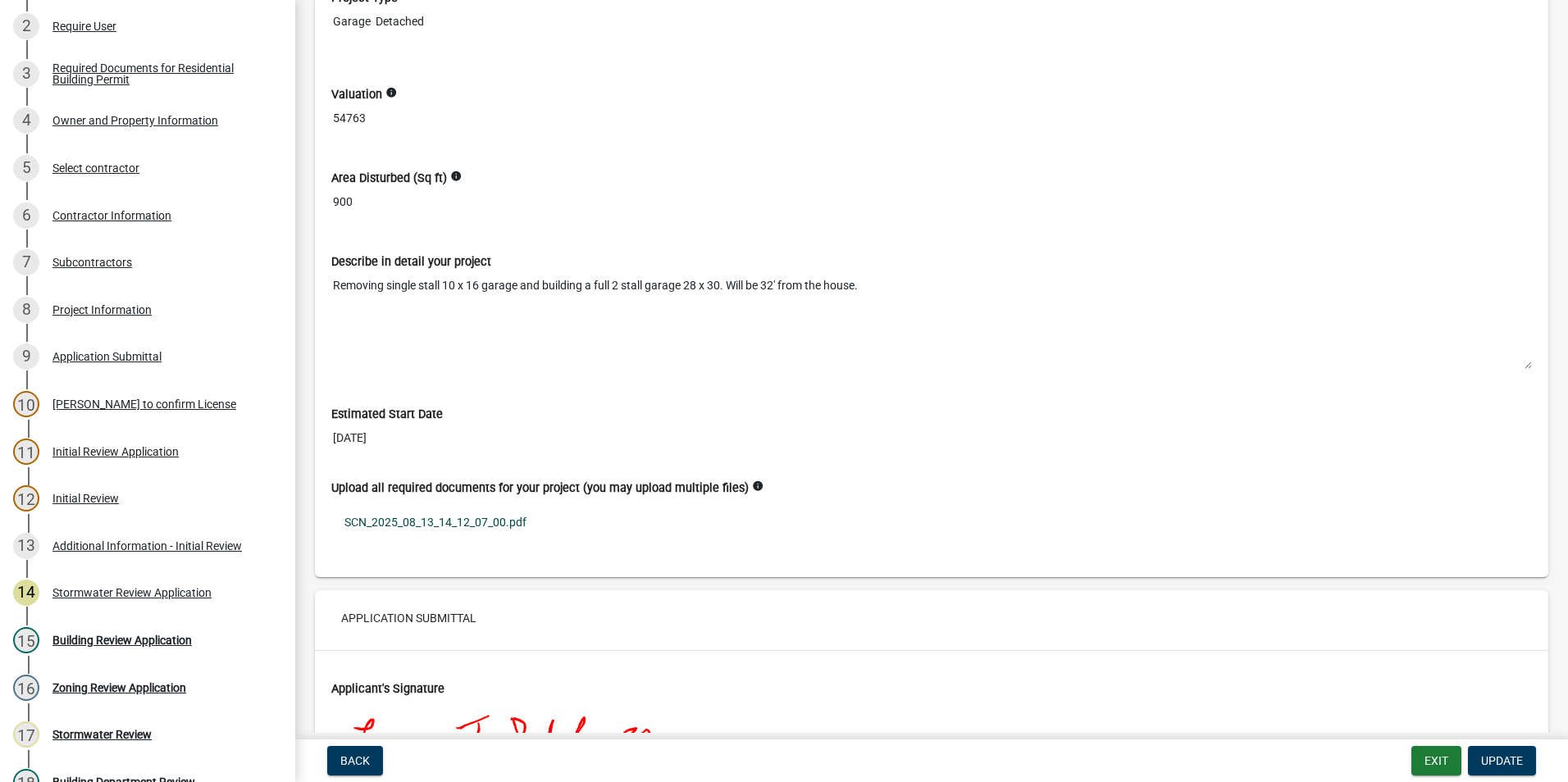
click at [420, 522] on link "SCN_2025_08_13_14_12_07_00.pdf" at bounding box center [932, 523] width 1201 height 38
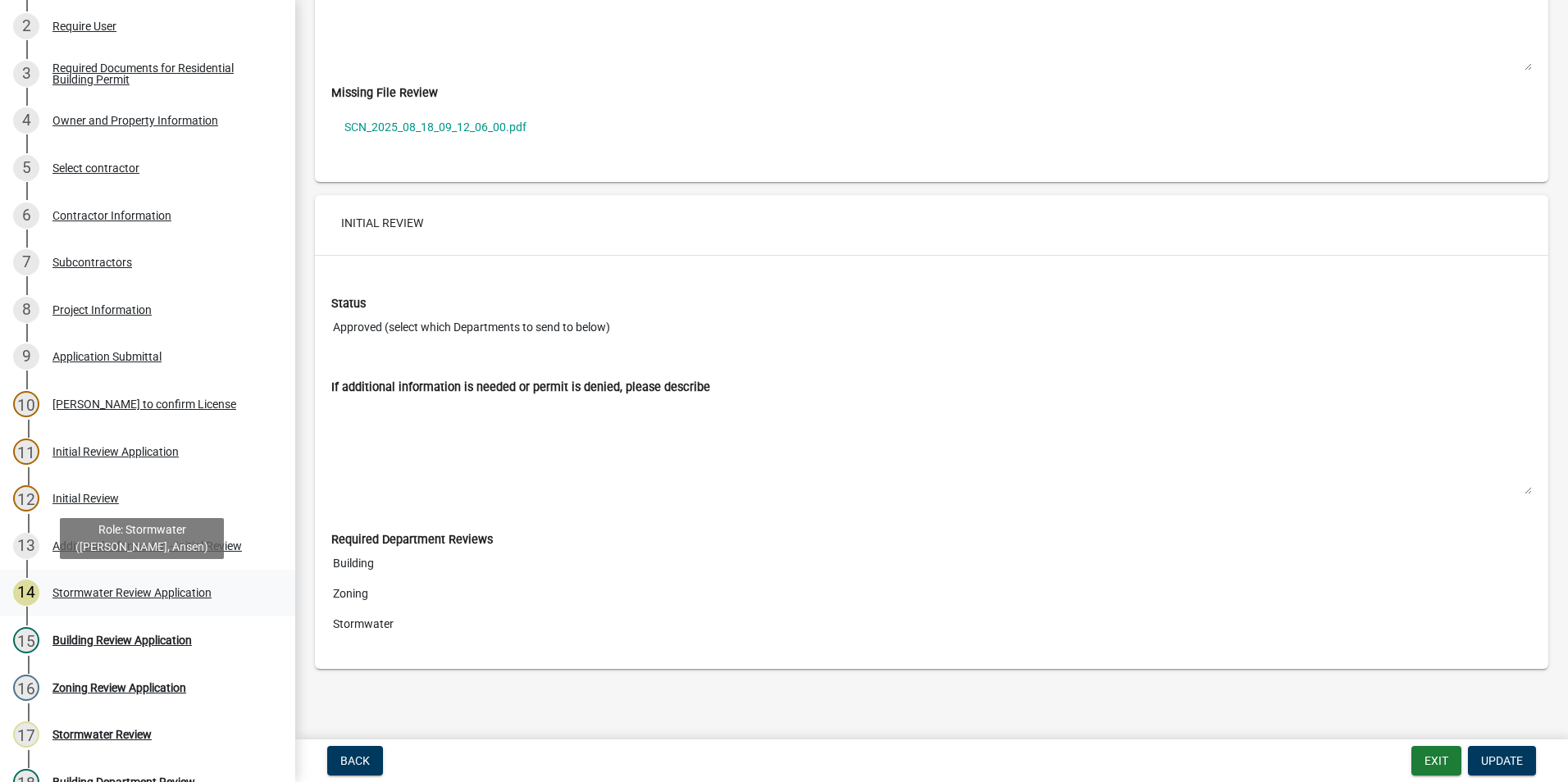
scroll to position [403, 0]
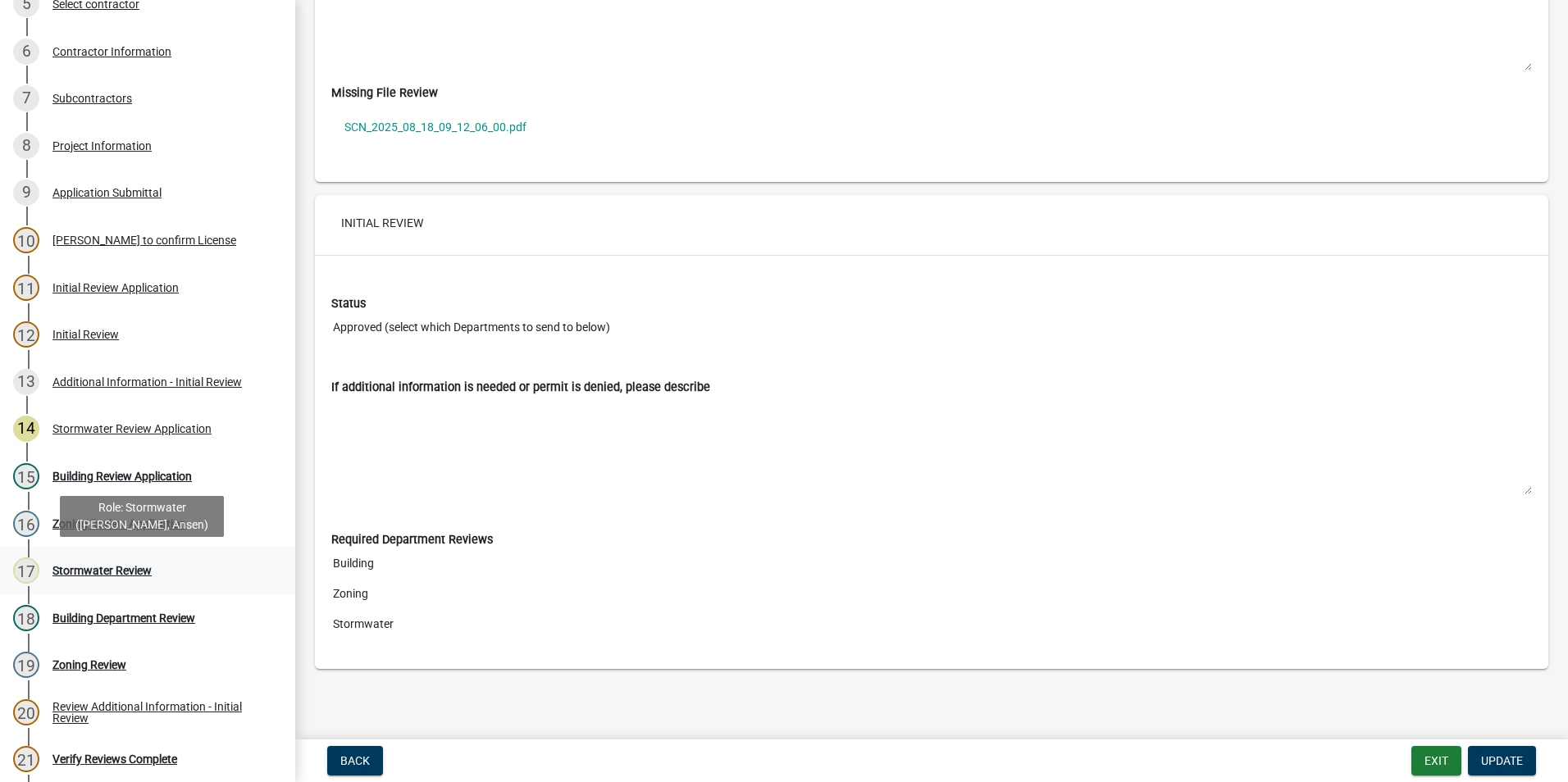
click at [131, 583] on div "17 Stormwater Review" at bounding box center [140, 570] width 256 height 26
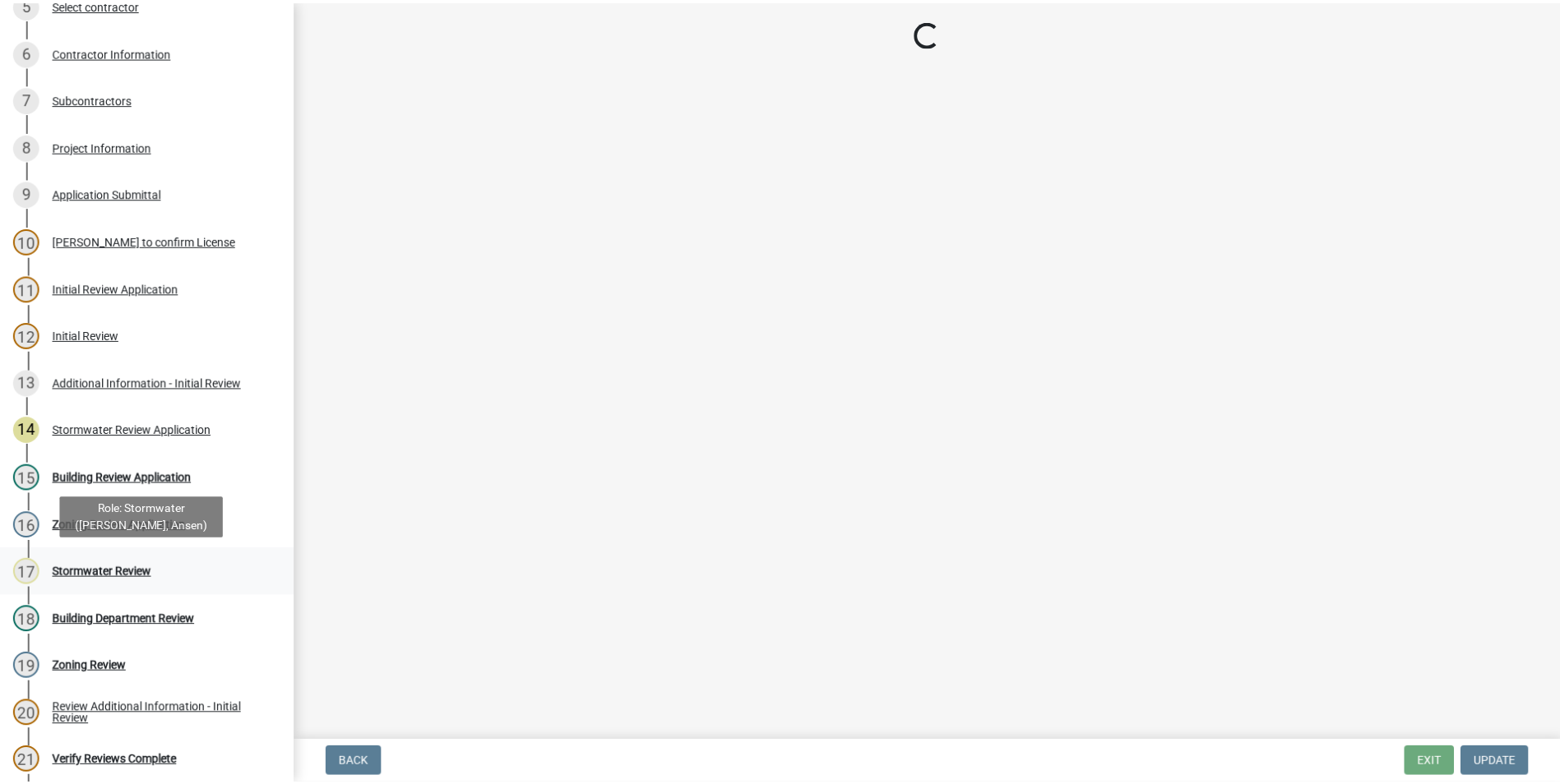
scroll to position [0, 0]
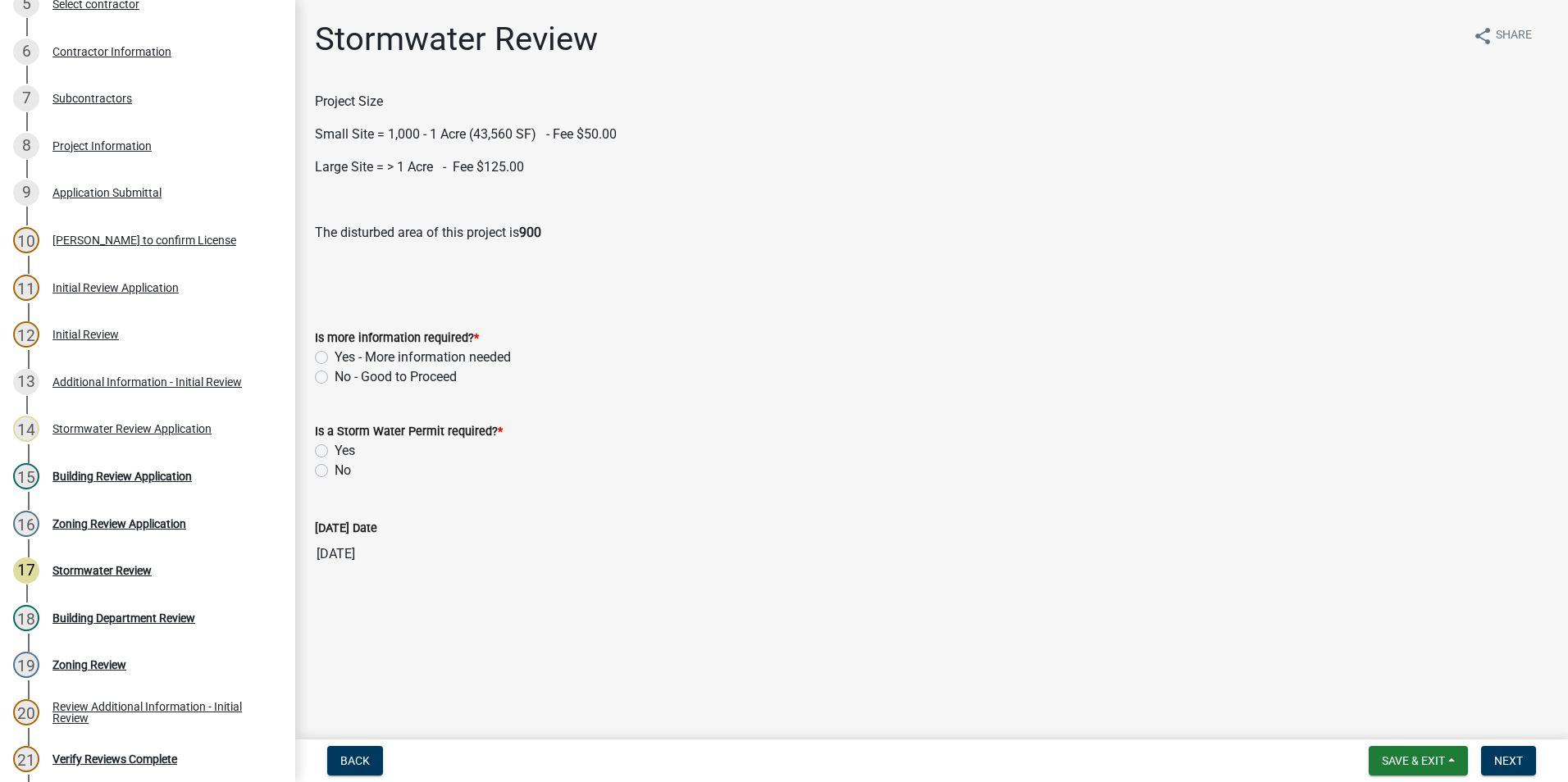
click at [334, 377] on label "No - Good to Proceed" at bounding box center [395, 377] width 122 height 20
click at [334, 377] on input "No - Good to Proceed" at bounding box center [339, 373] width 10 height 10
radio input "true"
click at [334, 453] on label "Yes" at bounding box center [345, 450] width 21 height 20
click at [334, 452] on input "Yes" at bounding box center [339, 446] width 10 height 10
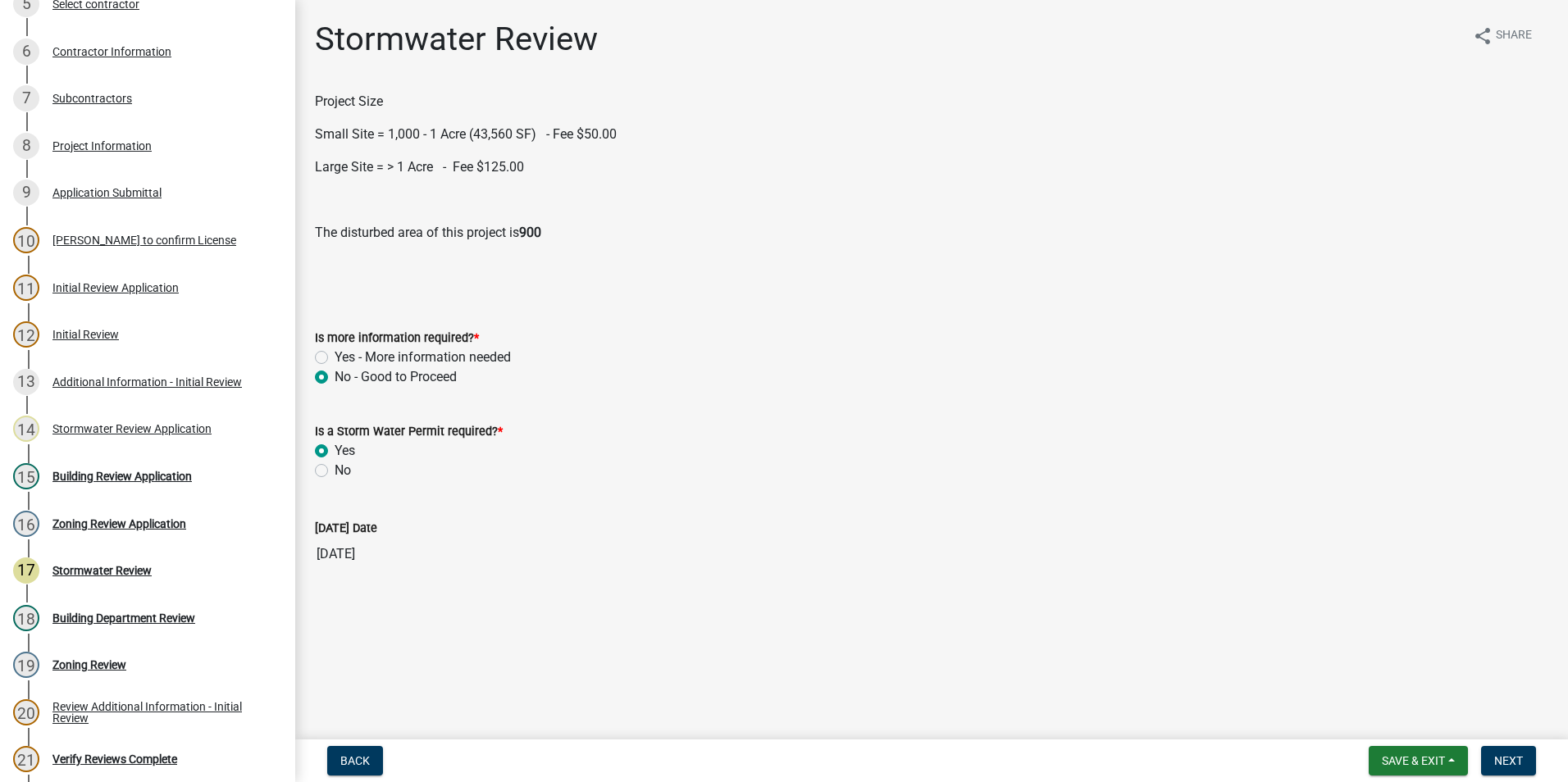
radio input "true"
click at [334, 470] on label "No" at bounding box center [342, 470] width 16 height 20
click at [334, 470] on input "No" at bounding box center [339, 466] width 10 height 10
radio input "true"
click at [1512, 755] on span "Next" at bounding box center [1509, 760] width 28 height 13
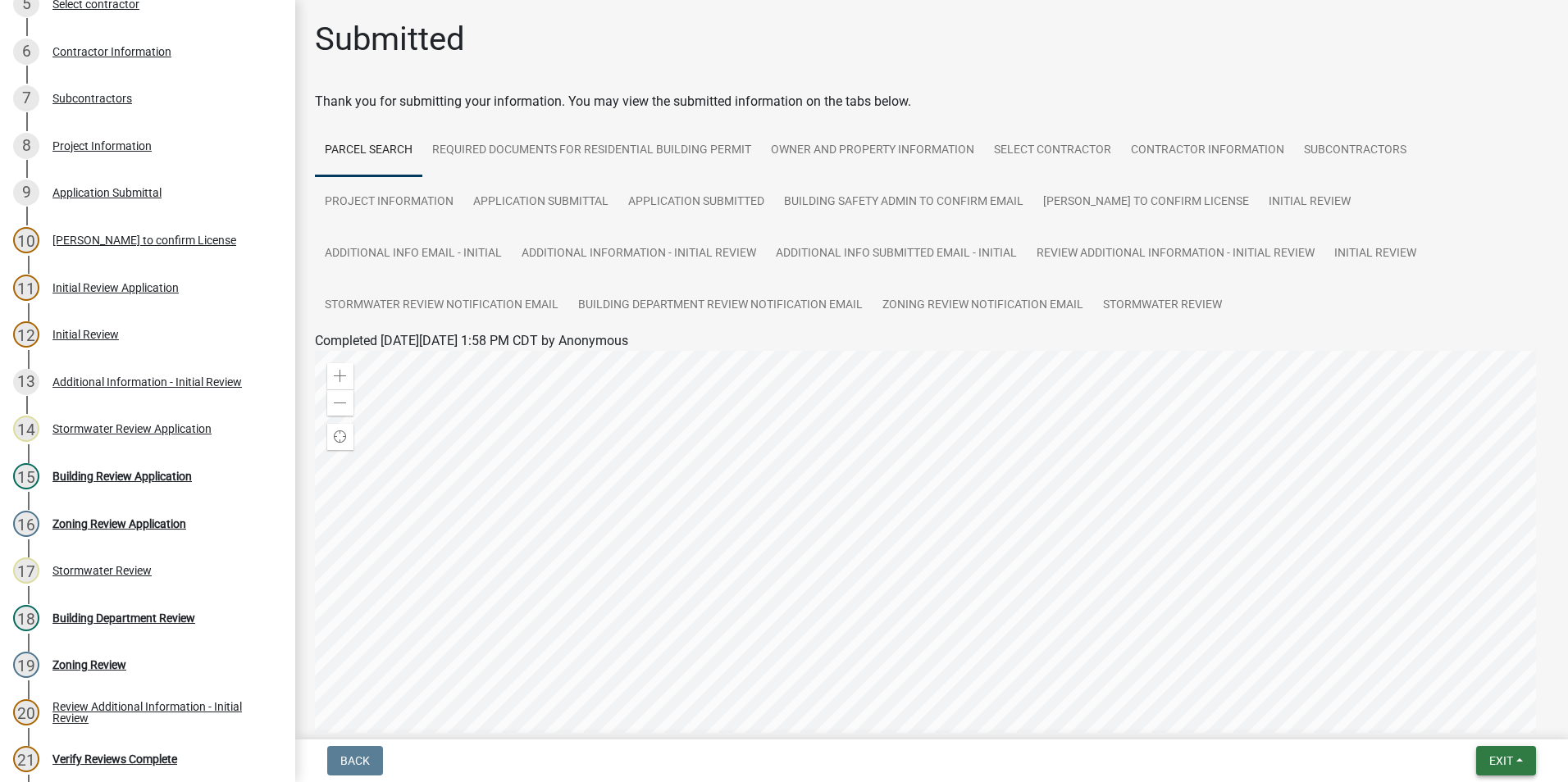
click at [1502, 764] on span "Exit" at bounding box center [1502, 760] width 24 height 13
click at [1481, 722] on button "Save & Exit" at bounding box center [1471, 718] width 131 height 40
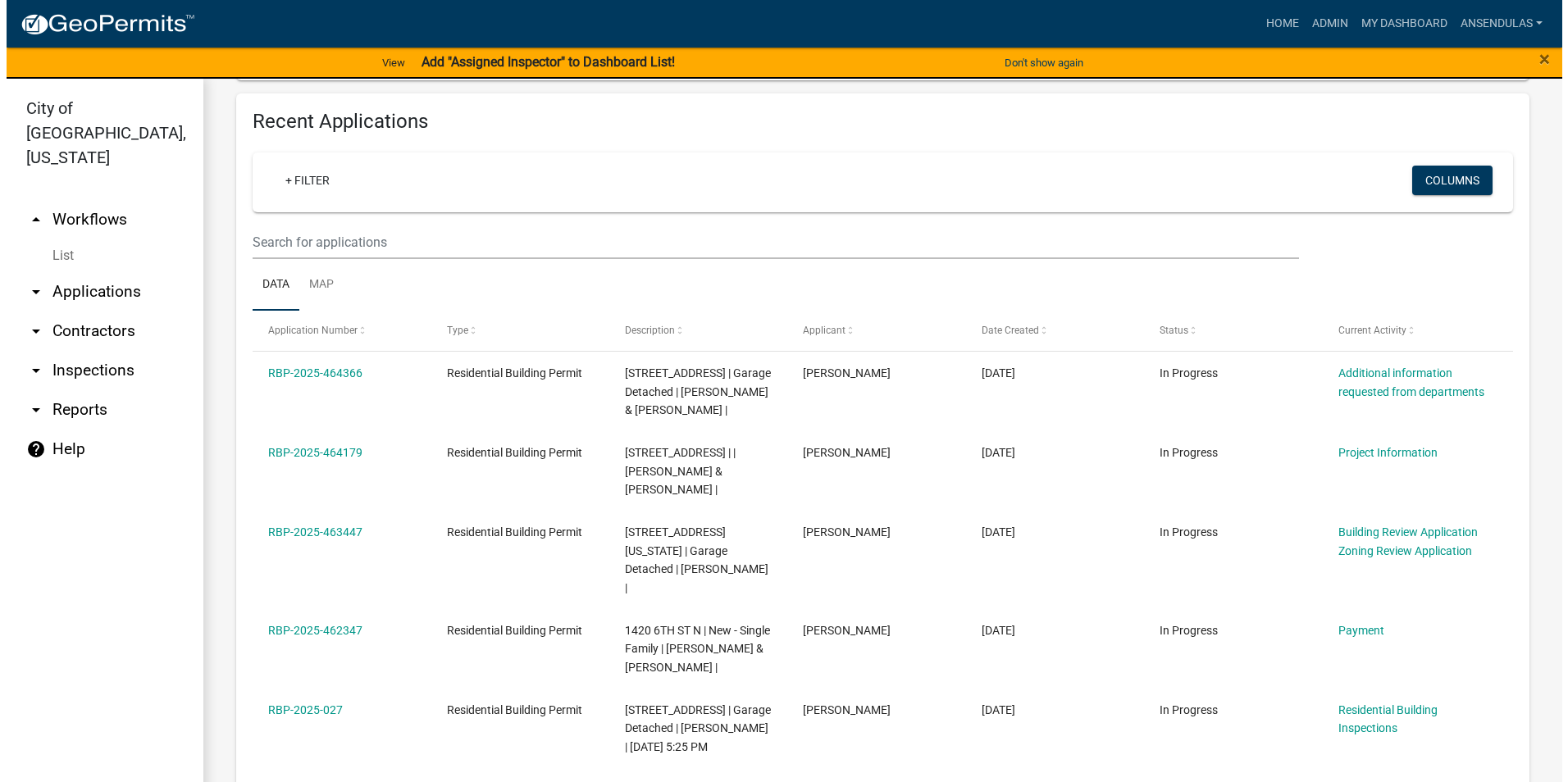
scroll to position [738, 0]
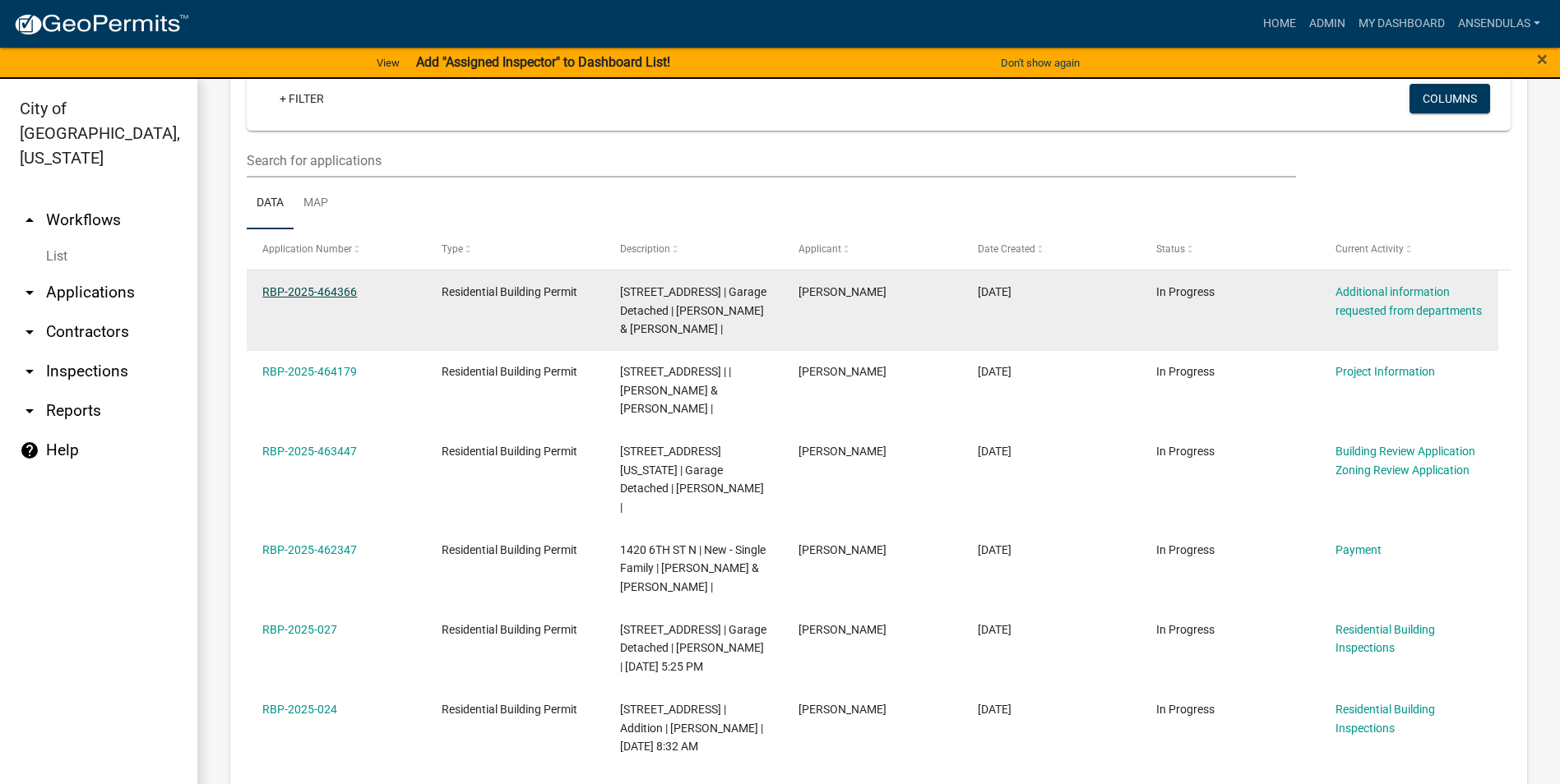
click at [306, 293] on link "RBP-2025-464366" at bounding box center [309, 291] width 94 height 13
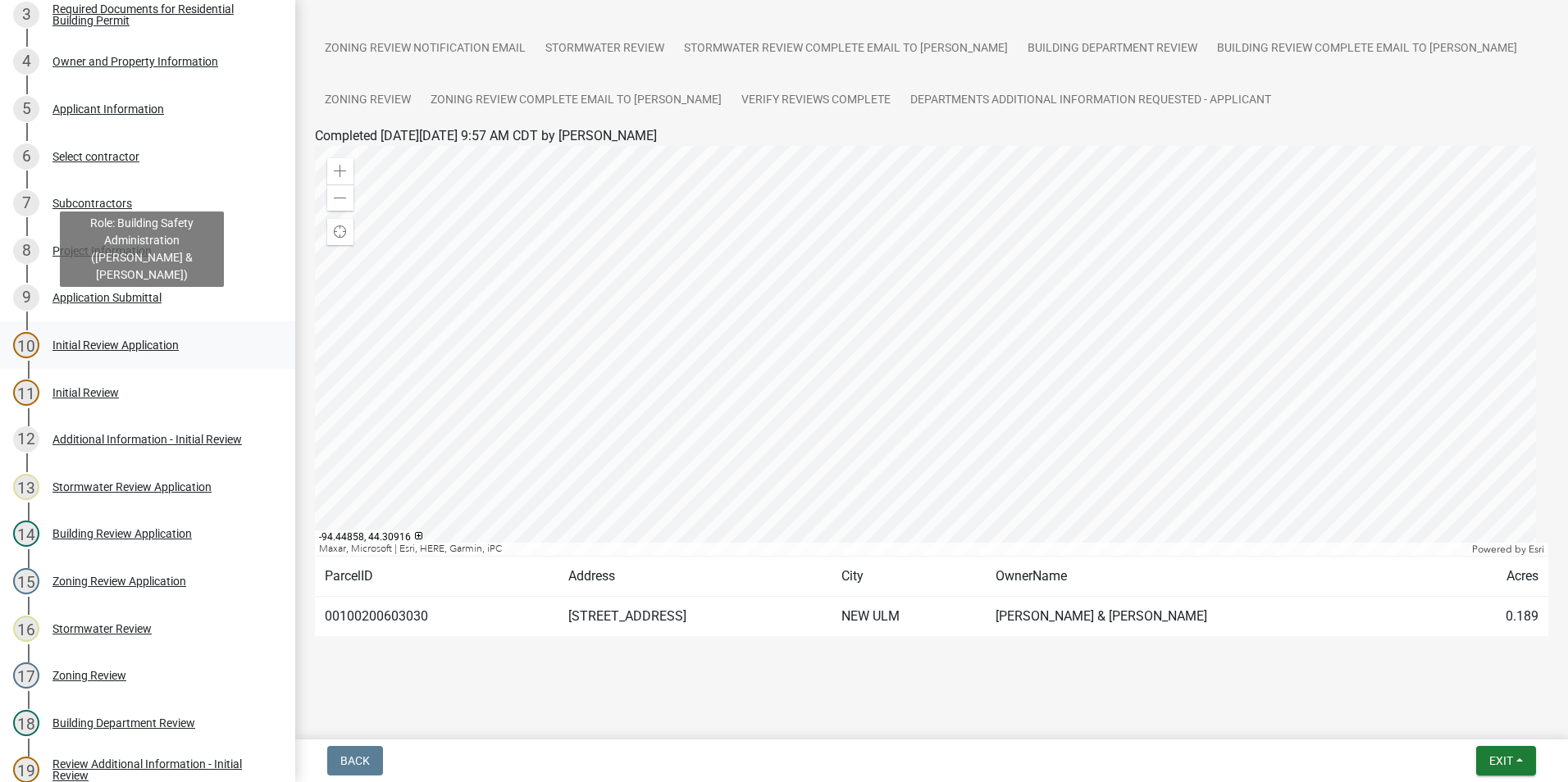
scroll to position [328, 0]
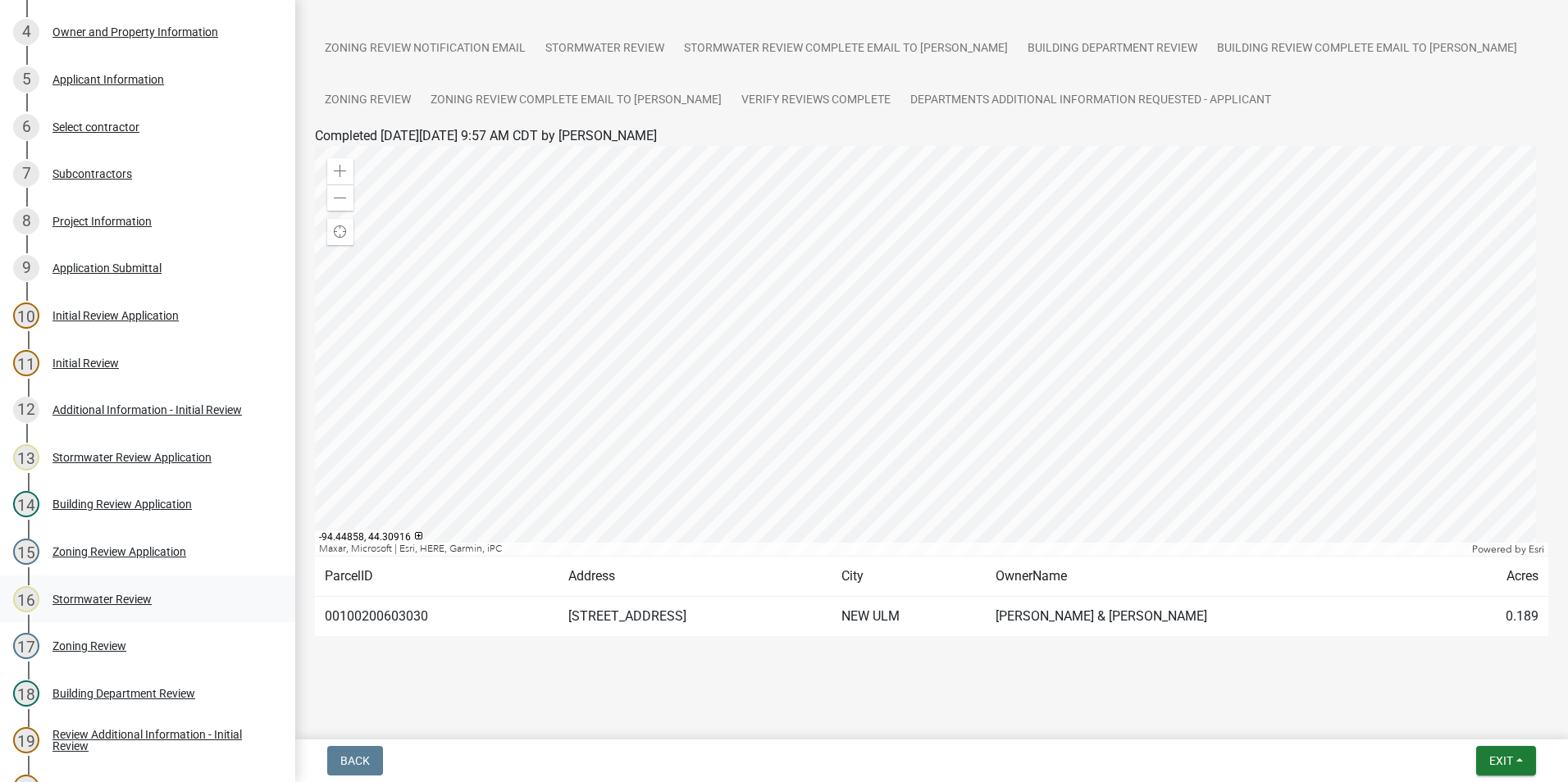
click at [124, 606] on div "16 Stormwater Review" at bounding box center [140, 599] width 256 height 26
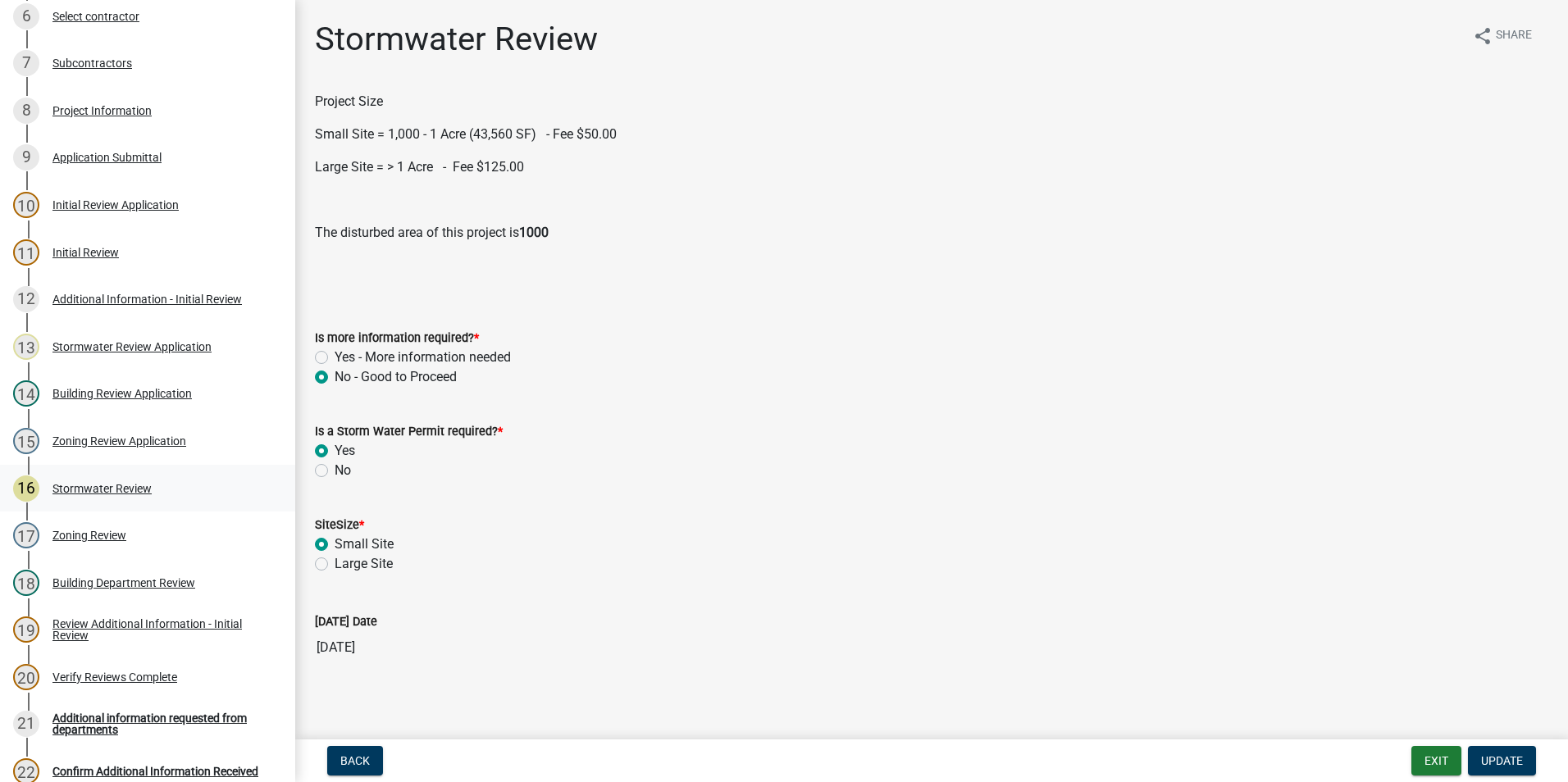
scroll to position [614, 0]
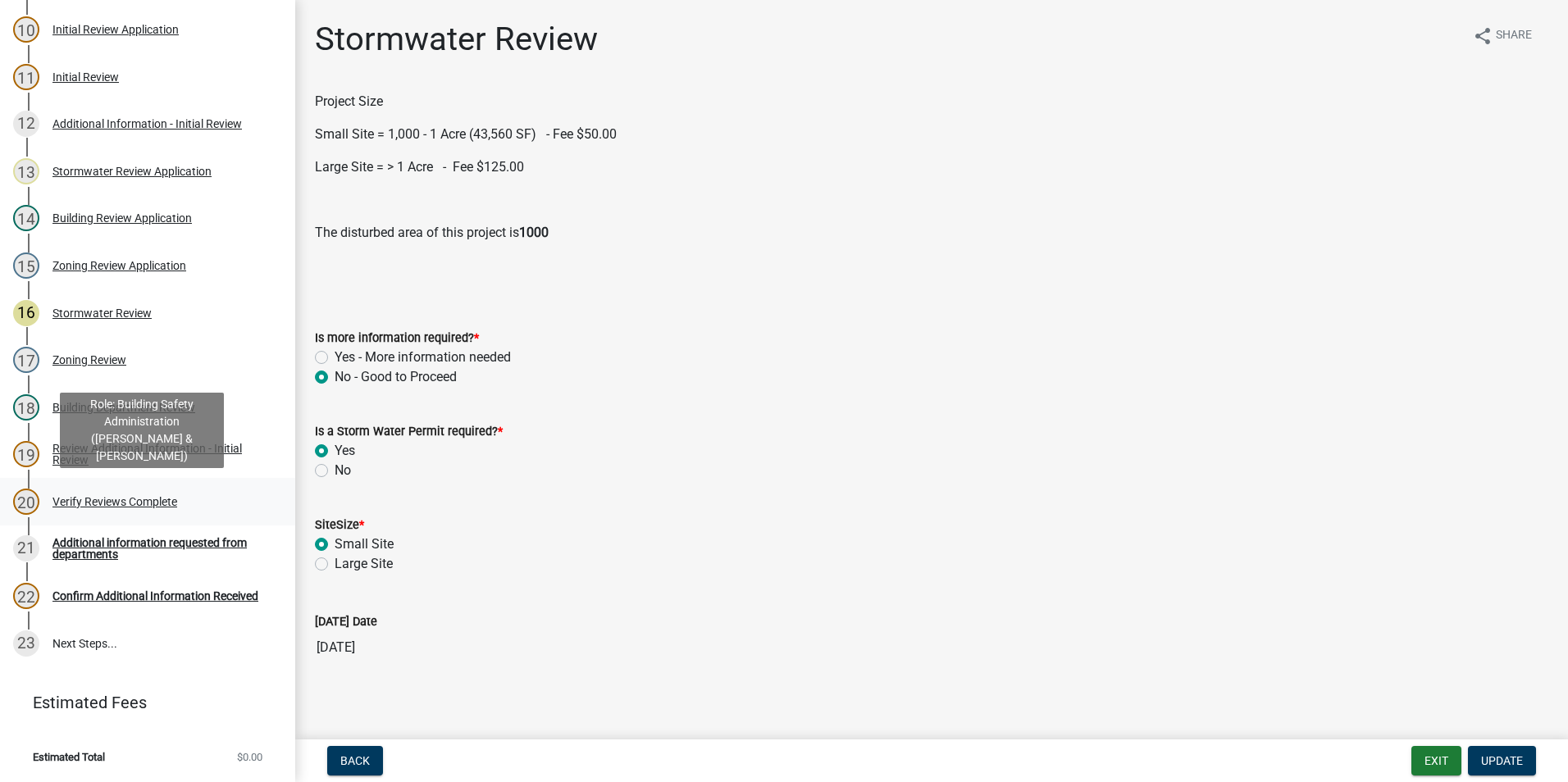
click at [118, 506] on div "Verify Reviews Complete" at bounding box center [115, 501] width 125 height 11
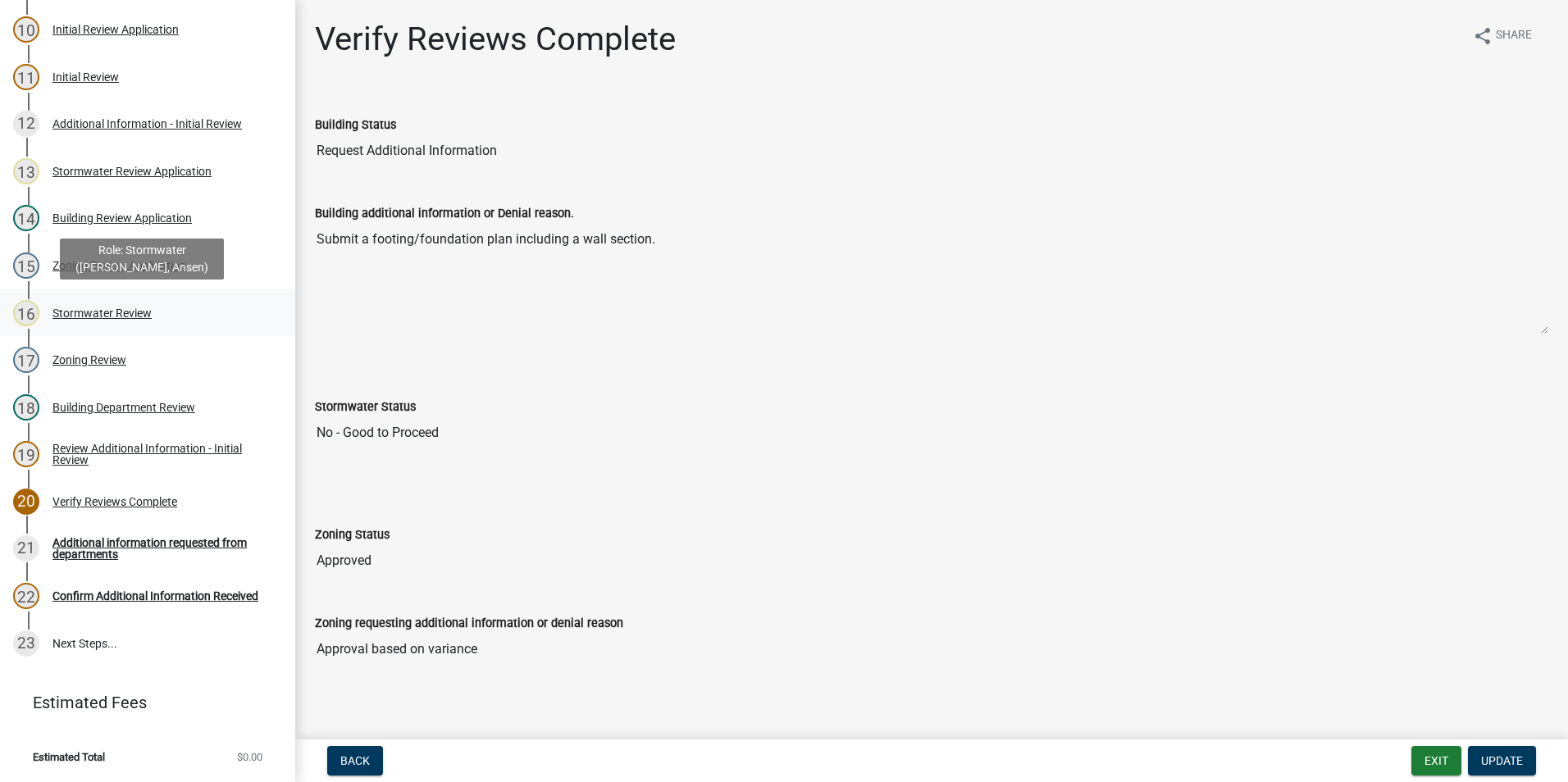
click at [94, 315] on div "Stormwater Review" at bounding box center [102, 313] width 99 height 11
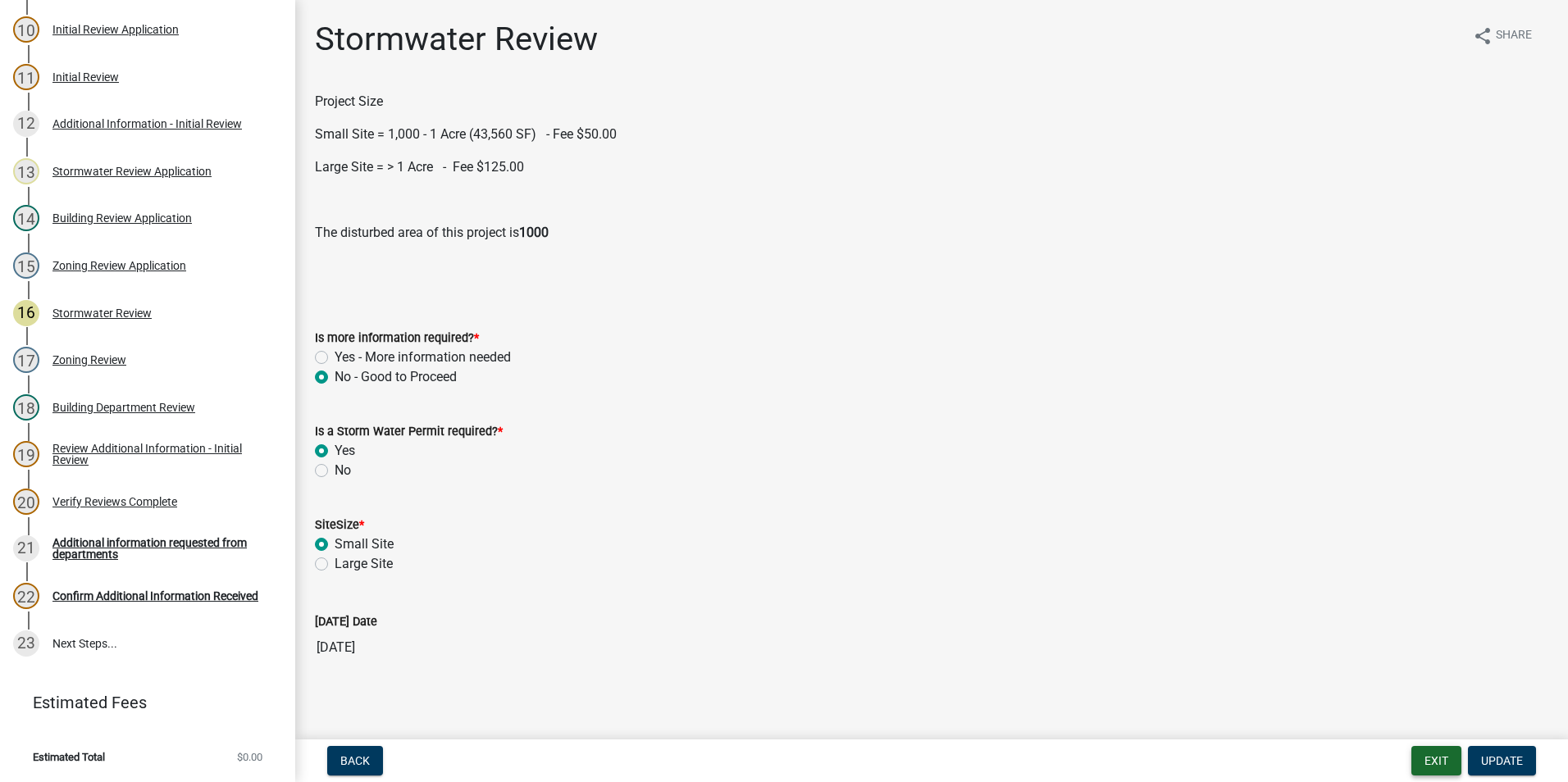
click at [1446, 773] on button "Exit" at bounding box center [1437, 760] width 50 height 29
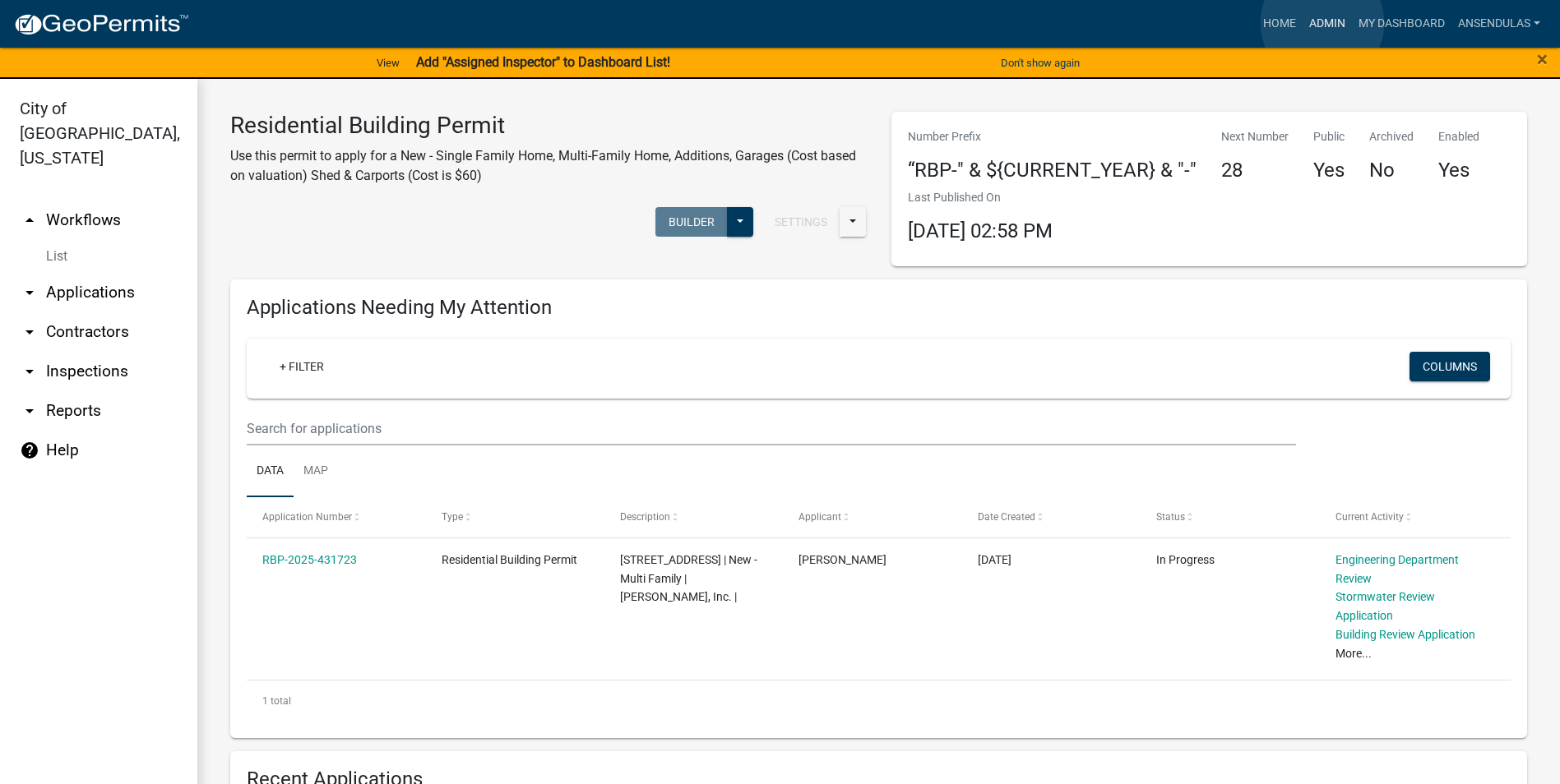
click at [1322, 23] on link "Admin" at bounding box center [1327, 24] width 49 height 31
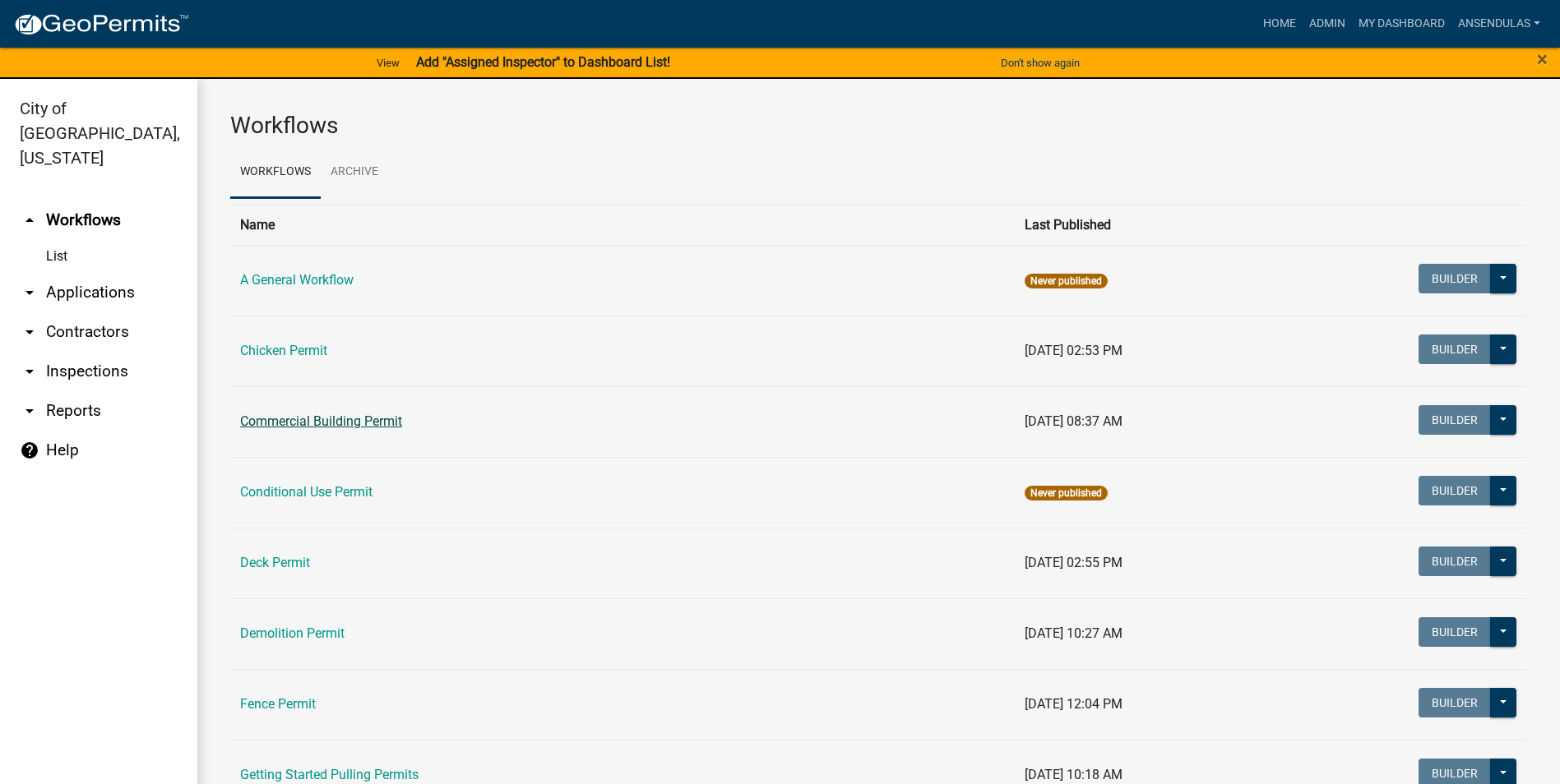
click at [367, 427] on link "Commercial Building Permit" at bounding box center [321, 421] width 162 height 16
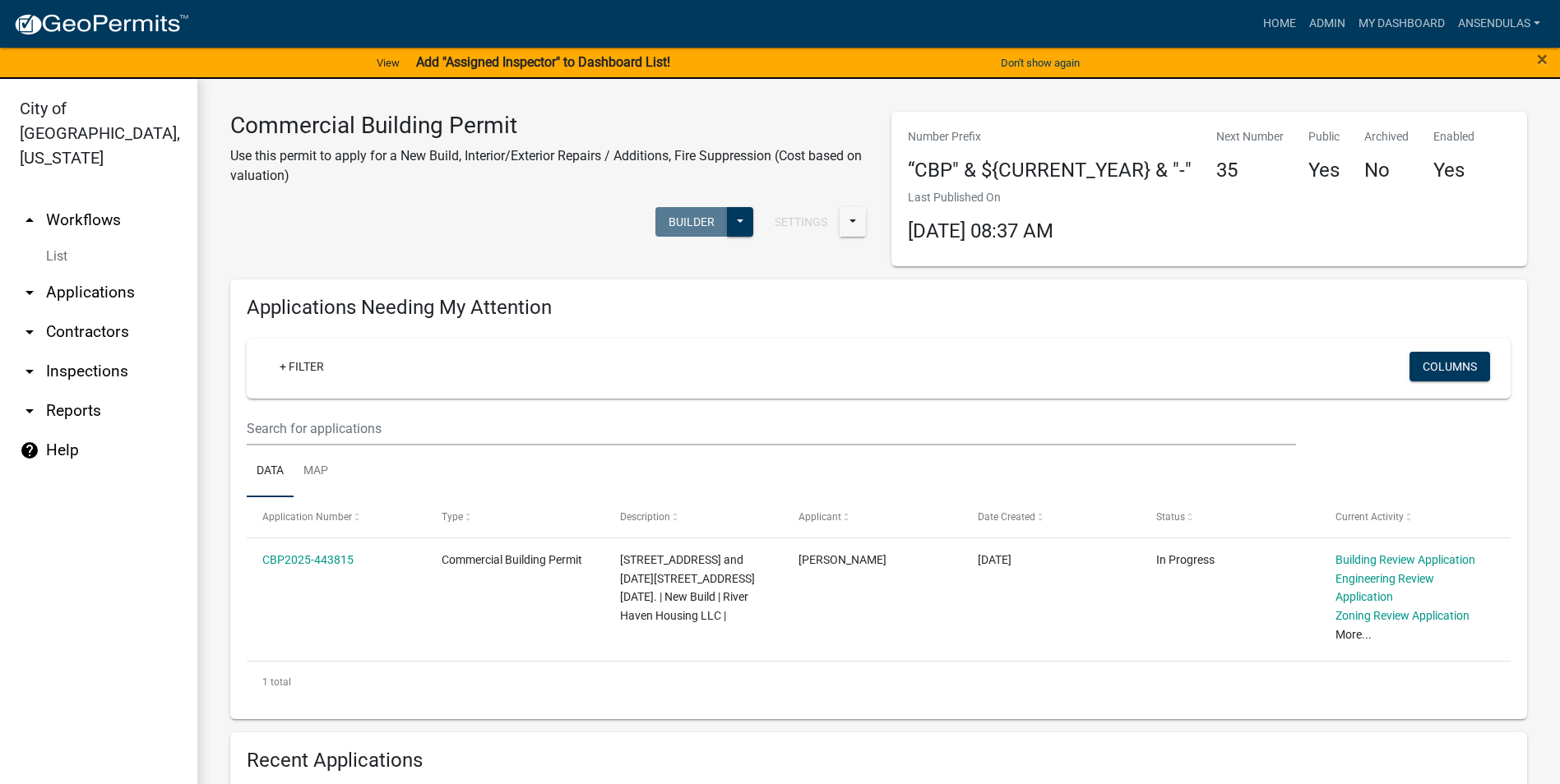
click at [55, 240] on link "List" at bounding box center [98, 256] width 197 height 33
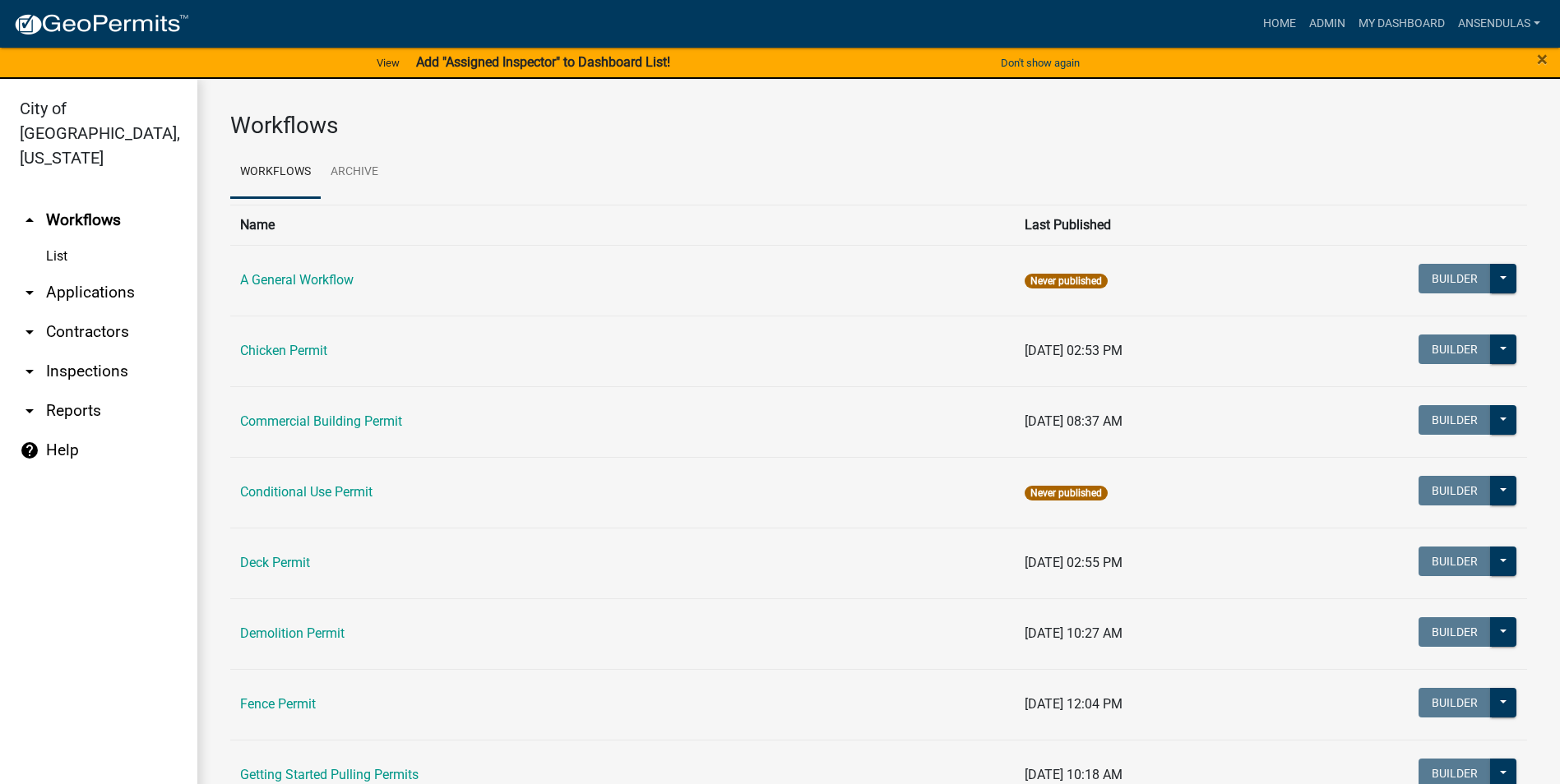
click at [81, 273] on link "arrow_drop_down Applications" at bounding box center [98, 293] width 197 height 40
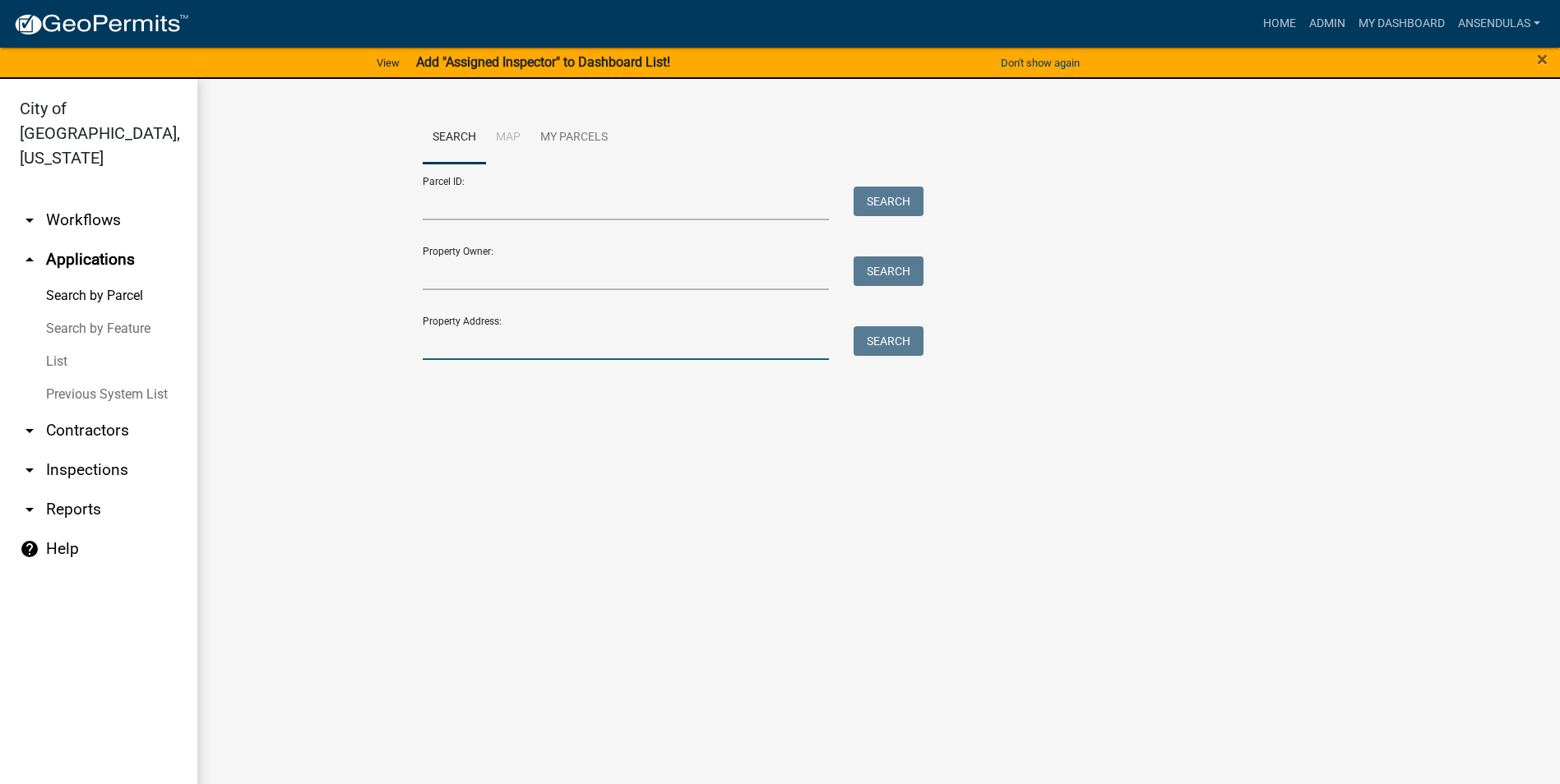
click at [520, 357] on input "Property Address:" at bounding box center [625, 343] width 407 height 34
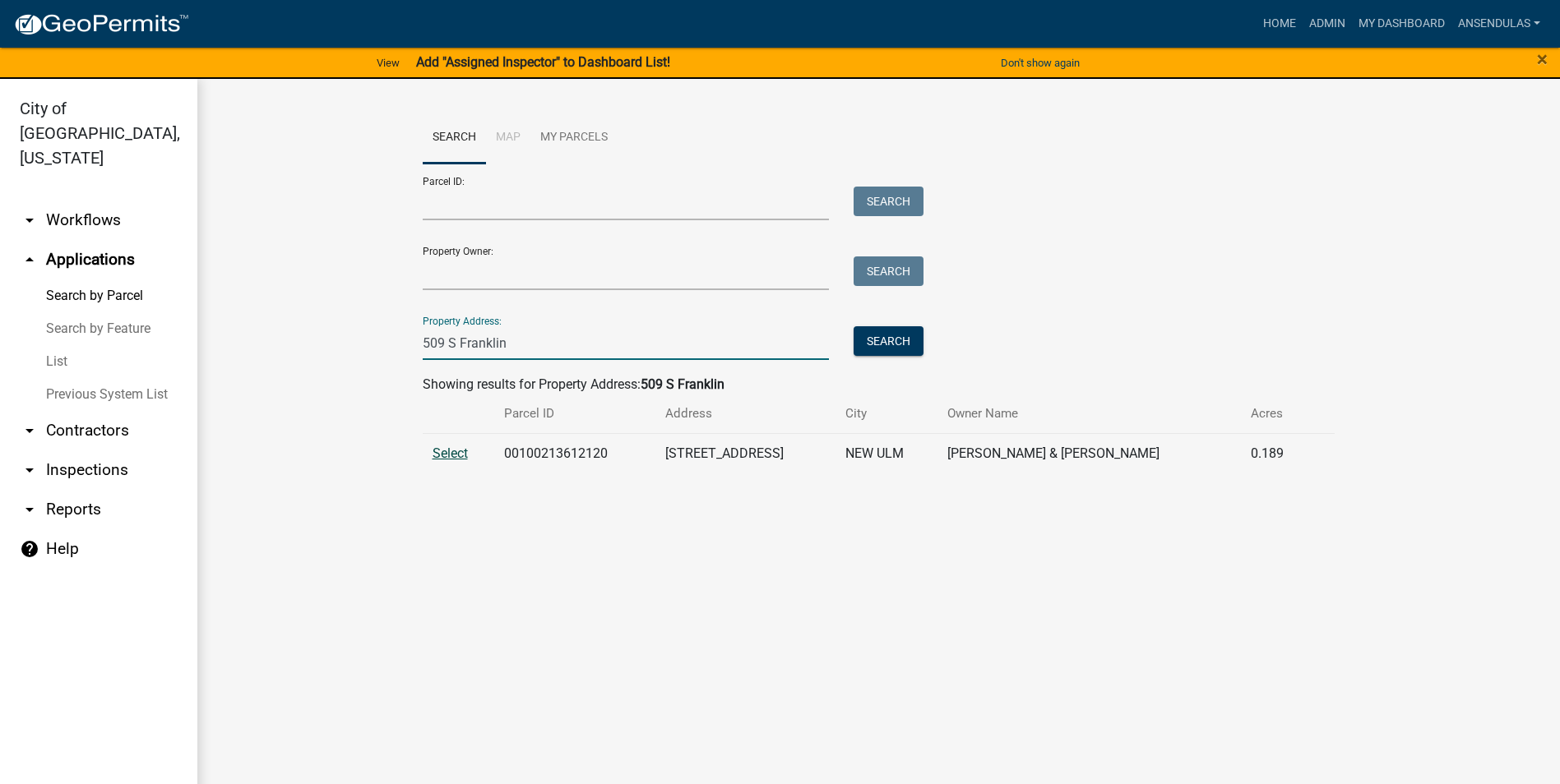
click at [446, 451] on span "Select" at bounding box center [450, 453] width 35 height 16
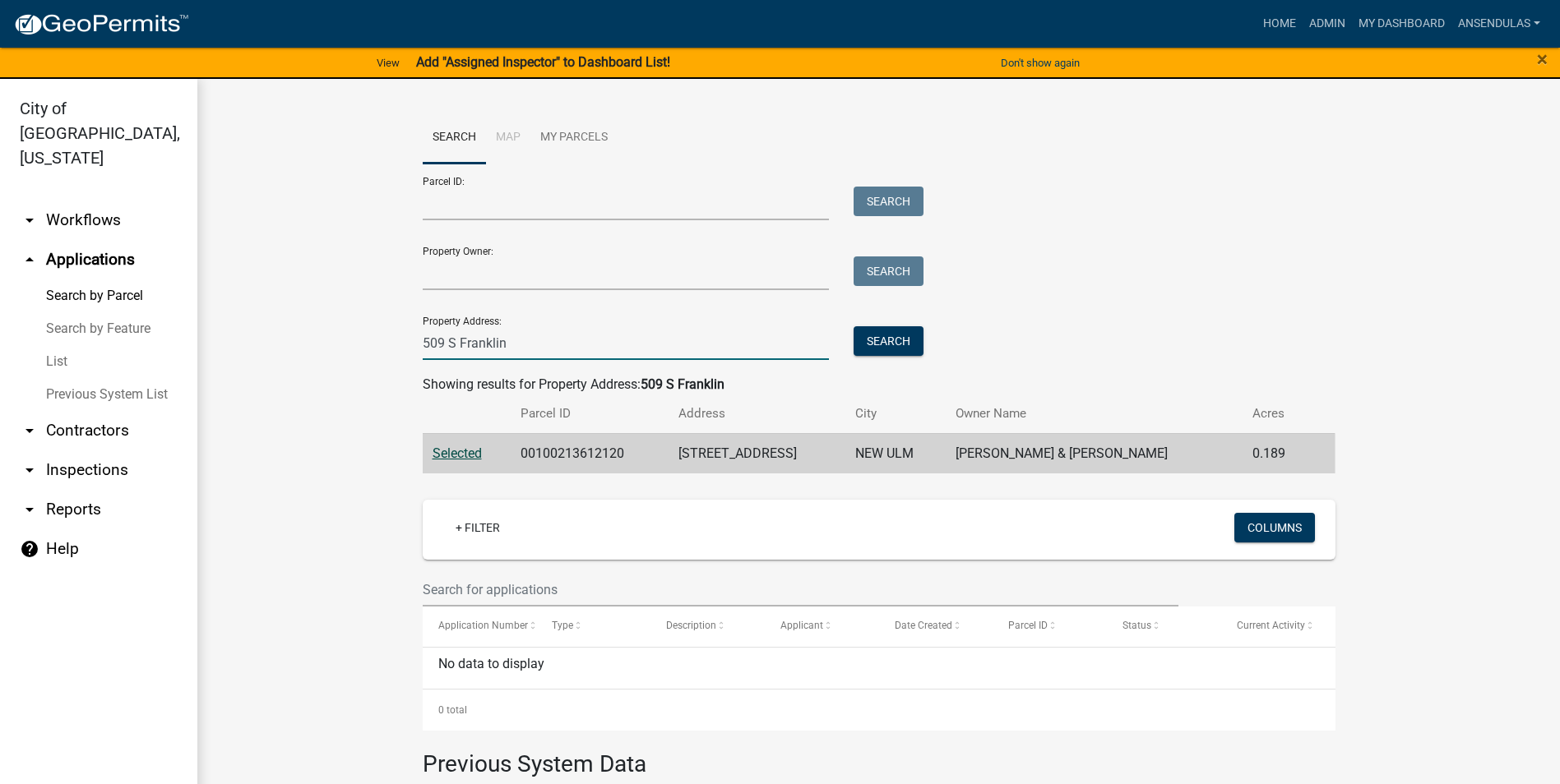
click at [519, 340] on input "509 S Franklin" at bounding box center [625, 343] width 407 height 34
type input "5"
click at [568, 274] on input "Property Owner:" at bounding box center [625, 273] width 407 height 34
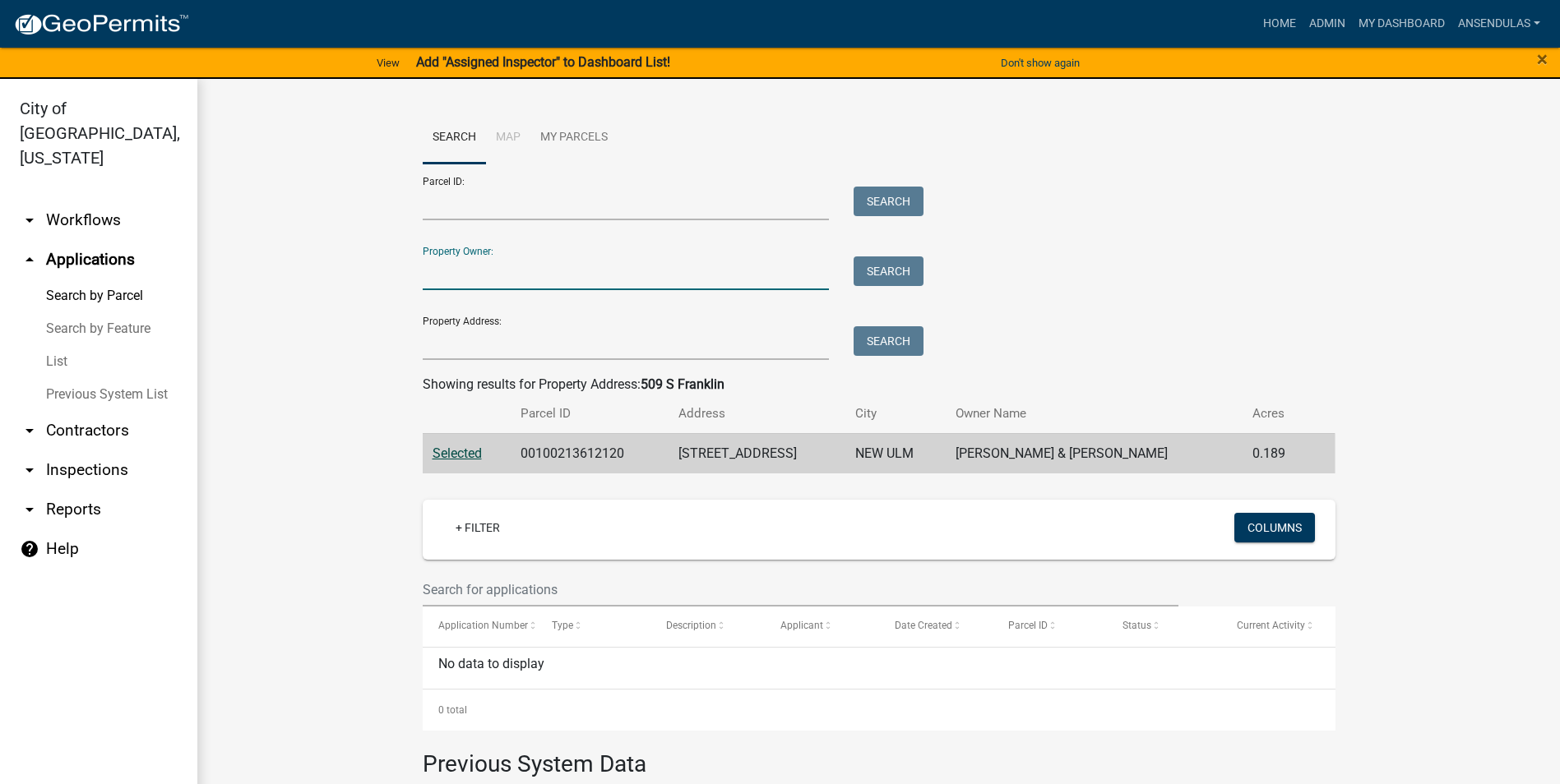
click at [422, 403] on th at bounding box center [466, 414] width 89 height 39
click at [454, 345] on input "Property Address:" at bounding box center [625, 343] width 407 height 34
click at [1207, 308] on div "Parcel ID: Search Property Owner: Search Property Address: Search" at bounding box center [878, 262] width 913 height 197
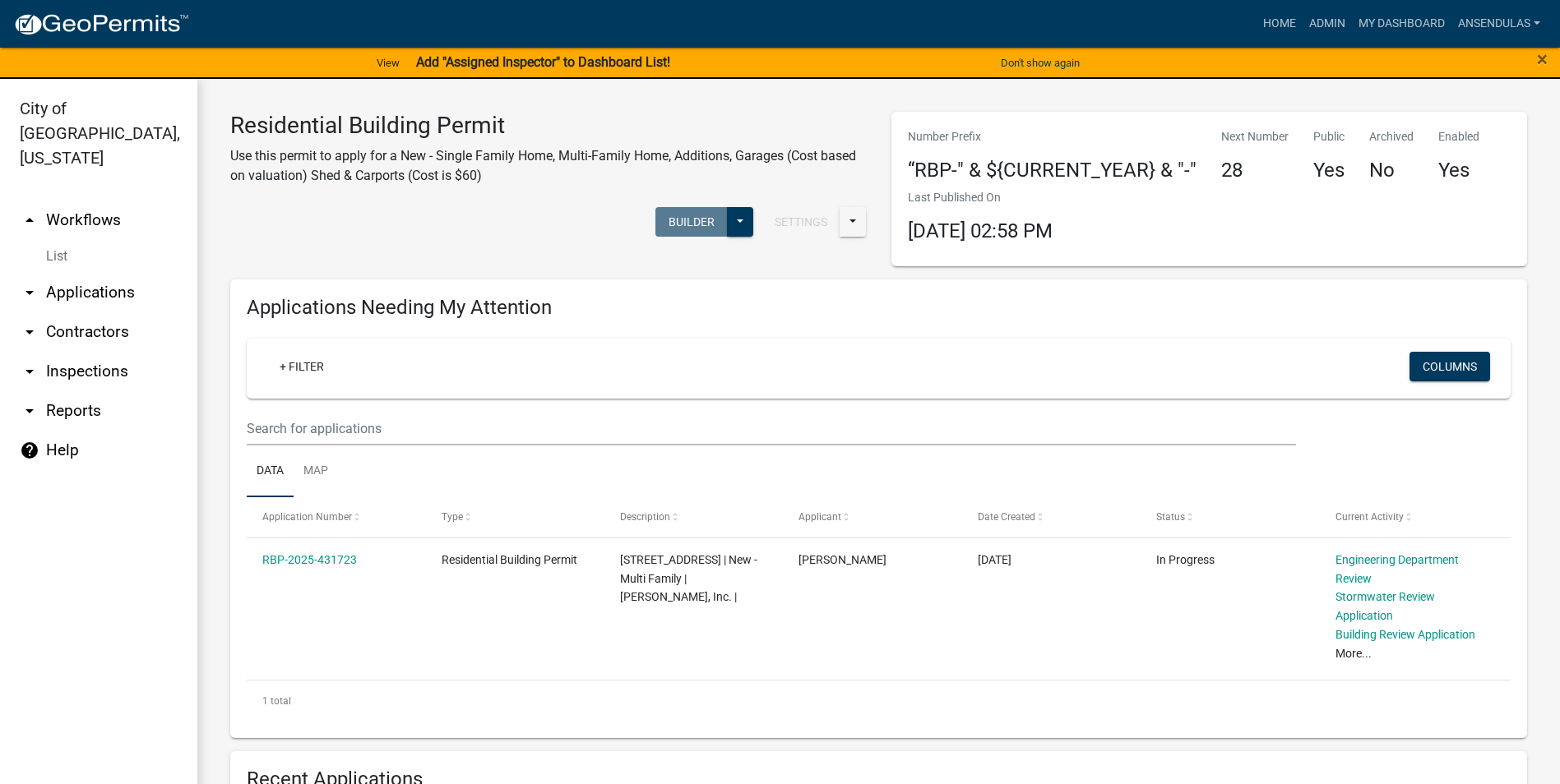
drag, startPoint x: 388, startPoint y: 508, endPoint x: 849, endPoint y: 372, distance: 480.6
click at [849, 372] on div "+ Filter" at bounding box center [670, 368] width 833 height 34
